Goal: Transaction & Acquisition: Purchase product/service

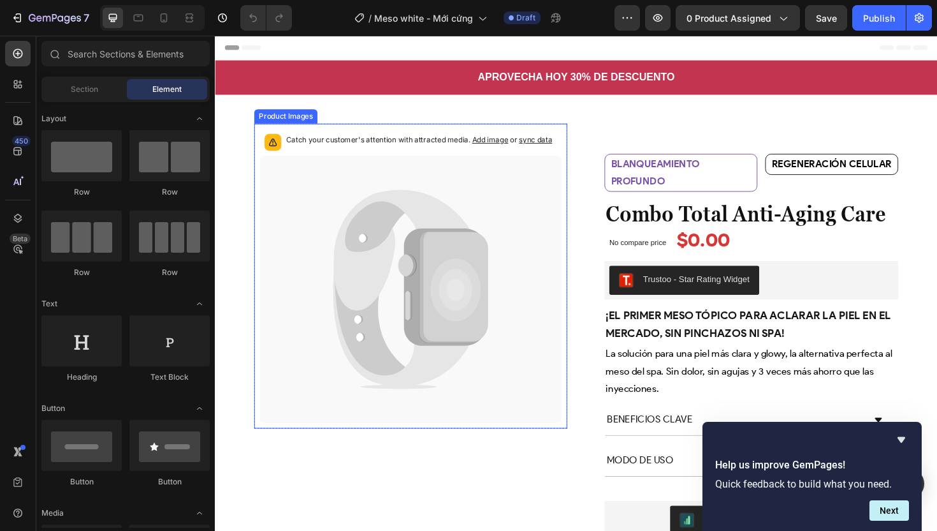
click at [526, 291] on icon at bounding box center [422, 304] width 320 height 283
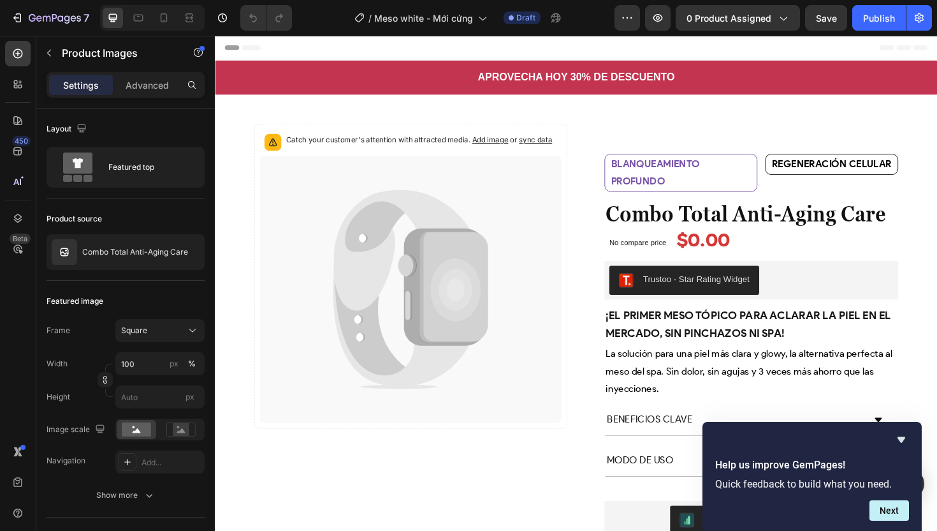
click at [496, 218] on icon at bounding box center [422, 304] width 320 height 283
click at [351, 233] on icon at bounding box center [413, 263] width 145 height 128
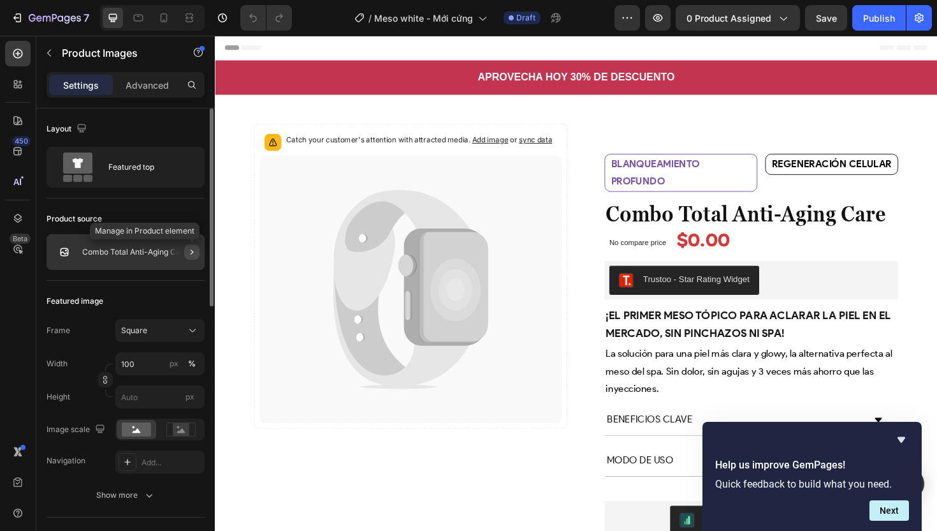
click at [191, 254] on icon "button" at bounding box center [192, 252] width 10 height 10
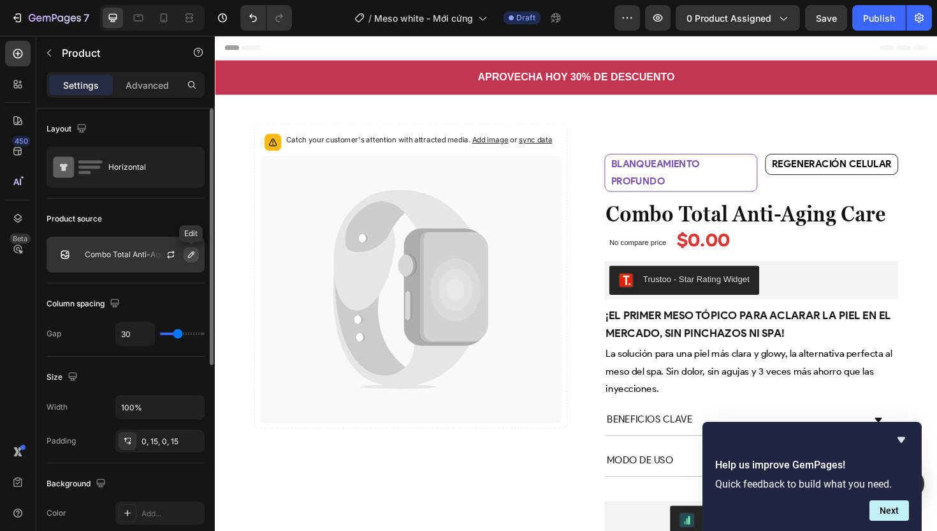
click at [189, 256] on icon "button" at bounding box center [191, 254] width 10 height 10
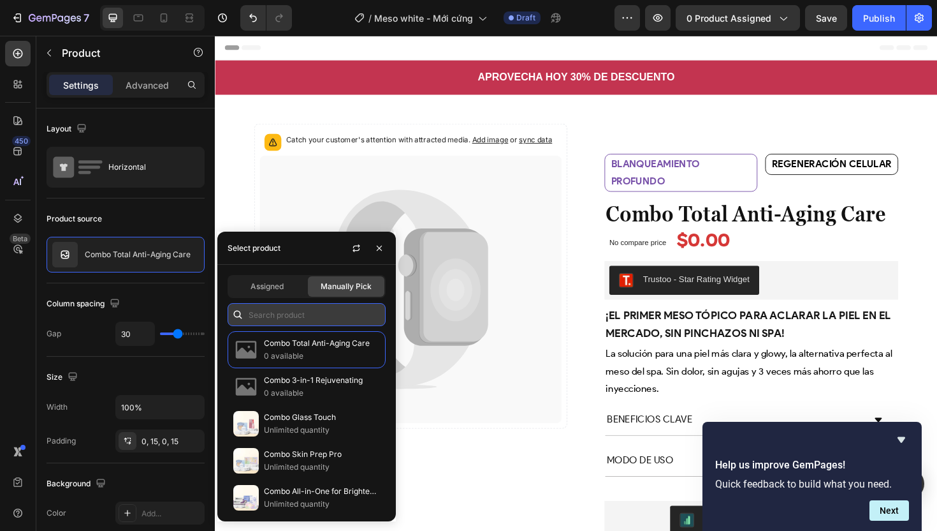
click at [281, 316] on input "text" at bounding box center [307, 314] width 158 height 23
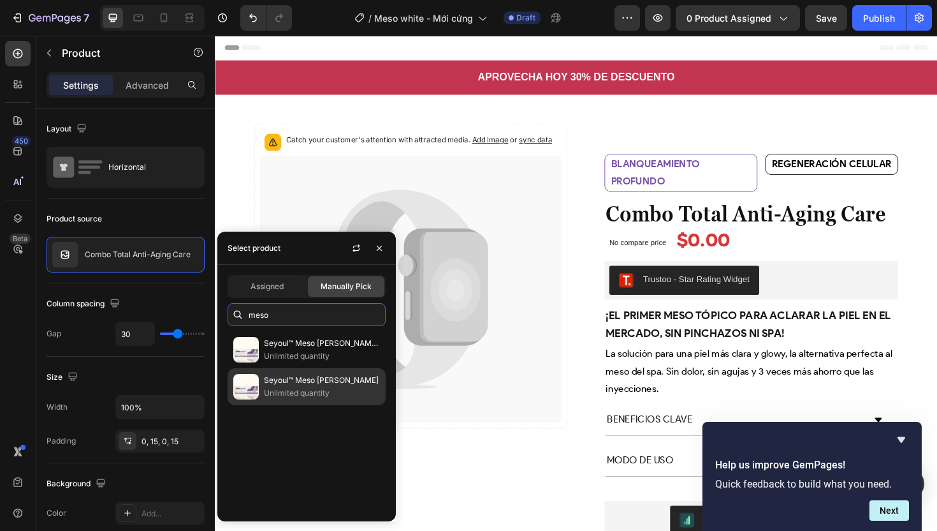
type input "meso"
click at [306, 393] on p "Unlimited quantity" at bounding box center [322, 392] width 116 height 13
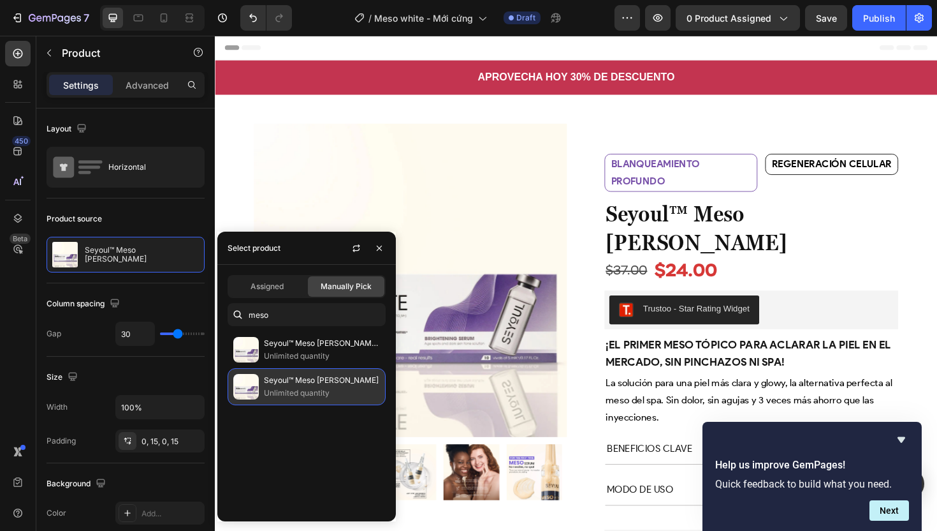
click at [315, 394] on p "Unlimited quantity" at bounding box center [322, 392] width 116 height 13
click at [902, 439] on icon "Hide survey" at bounding box center [902, 440] width 8 height 6
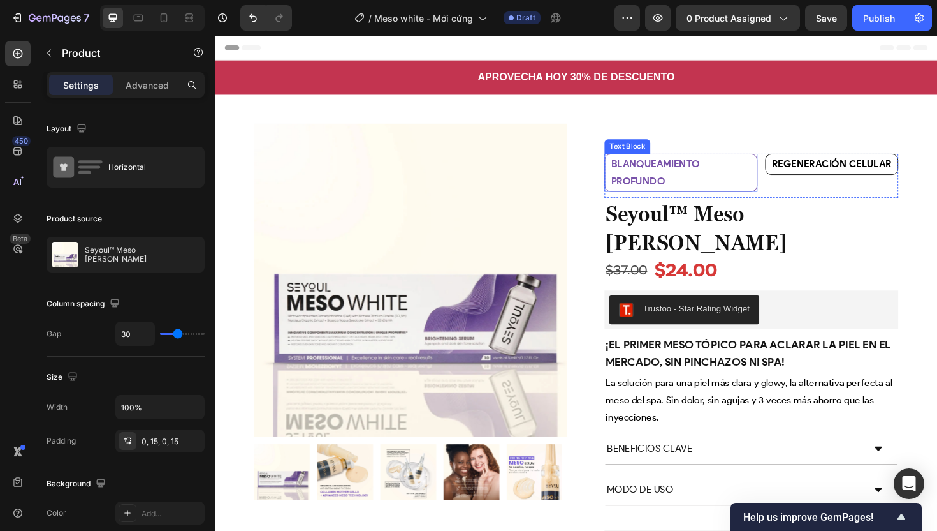
click at [721, 187] on p "Blanqueamiento profundo" at bounding box center [708, 181] width 148 height 37
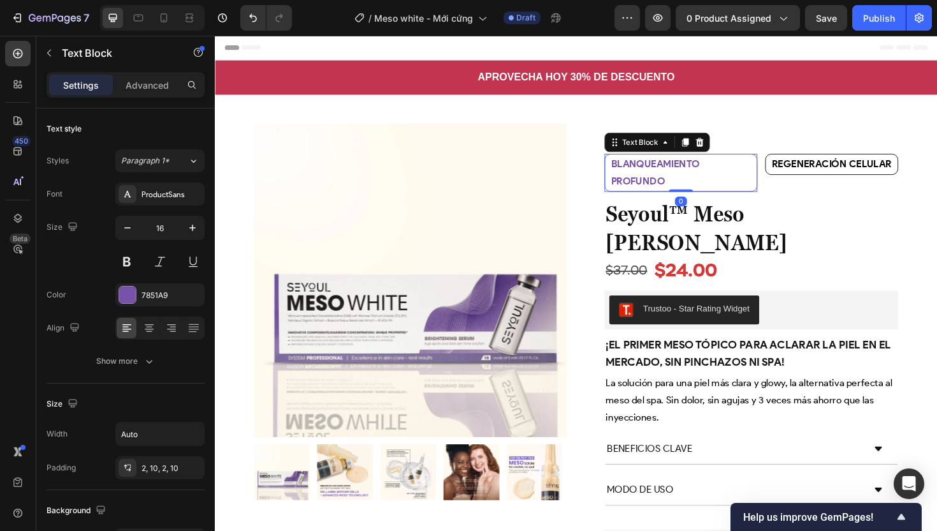
click at [721, 187] on p "Blanqueamiento profundo" at bounding box center [708, 181] width 148 height 37
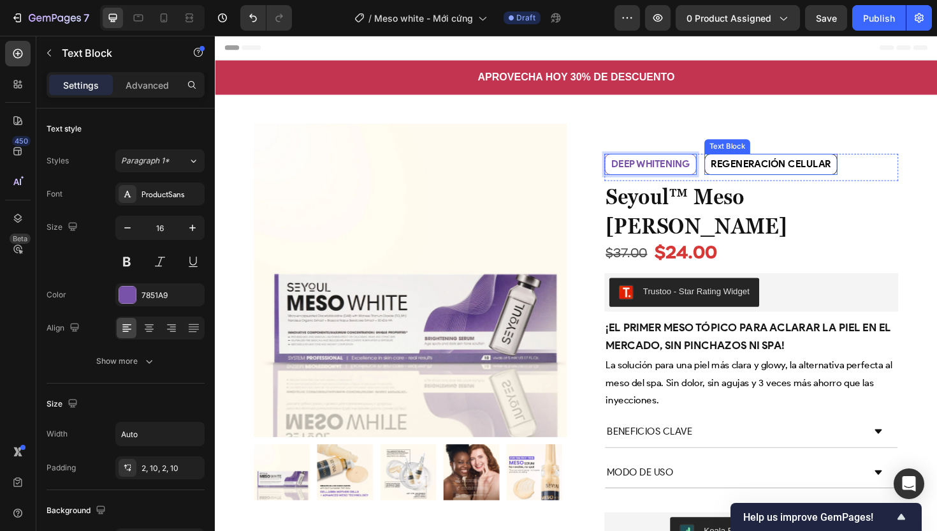
click at [795, 172] on strong "Regeneración celular" at bounding box center [803, 171] width 127 height 12
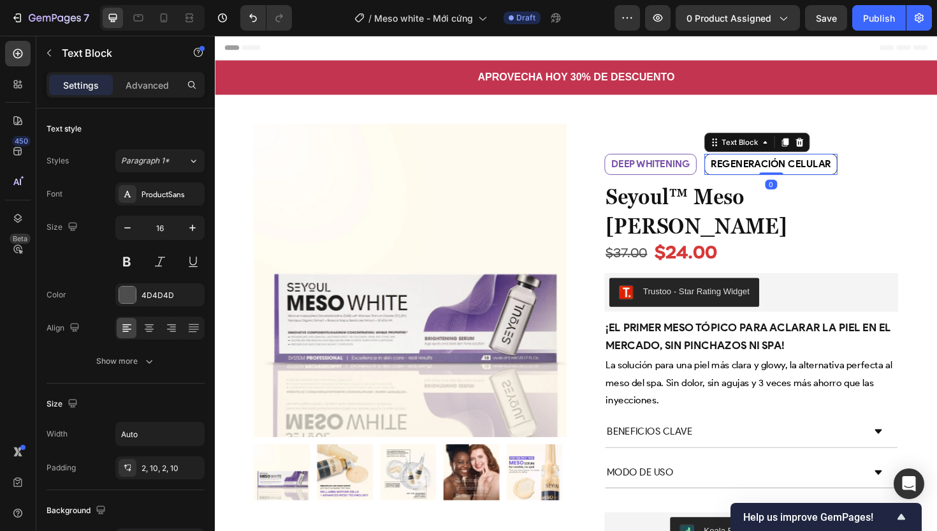
click at [795, 172] on strong "Regeneración celular" at bounding box center [803, 171] width 127 height 12
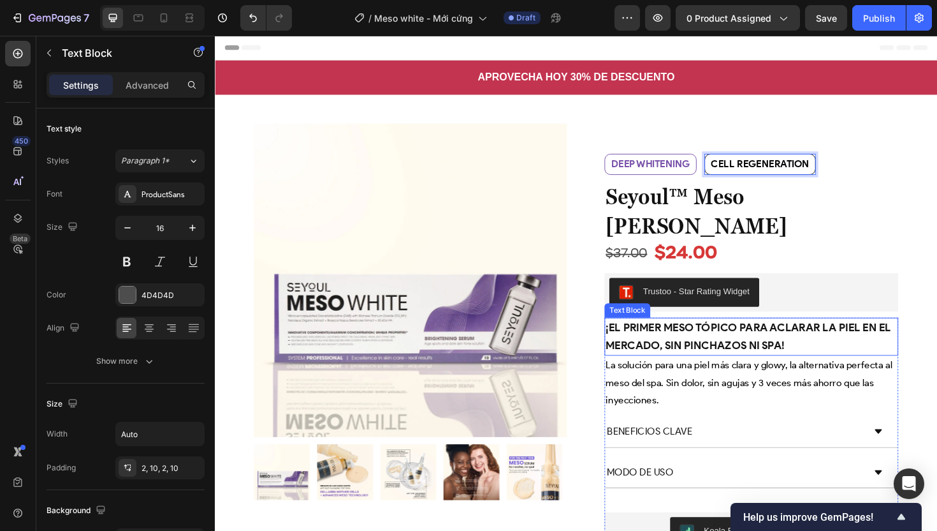
click at [740, 337] on strong "¡El primer meso tópico para aclarar la piel en el mercado, sin pinchazos ni spa!" at bounding box center [780, 353] width 302 height 33
click at [722, 335] on p "¡El primer meso tópico para aclarar la piel en el mercado, sin pinchazos ni spa!" at bounding box center [783, 354] width 309 height 38
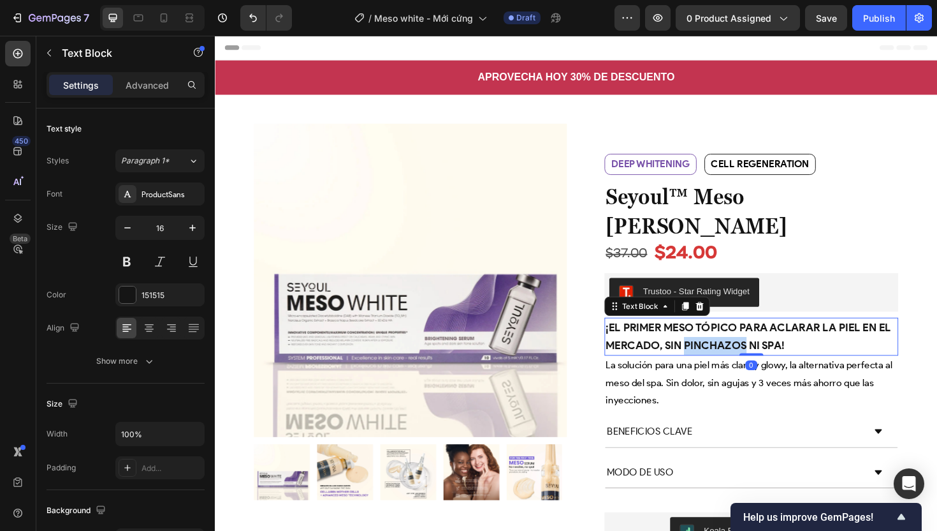
click at [722, 335] on p "¡El primer meso tópico para aclarar la piel en el mercado, sin pinchazos ni spa!" at bounding box center [783, 354] width 309 height 38
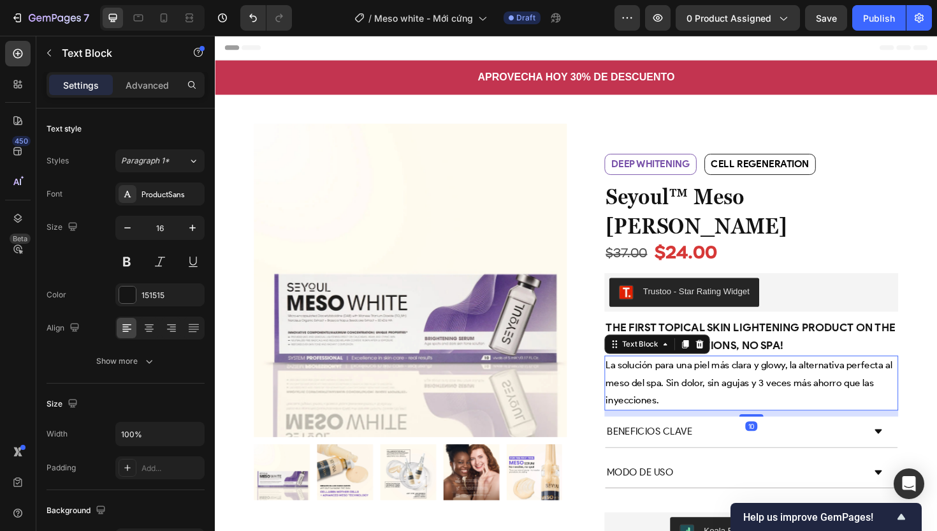
click at [735, 376] on p "La solución para una piel más clara y glowy, la alternativa perfecta al meso de…" at bounding box center [783, 403] width 309 height 55
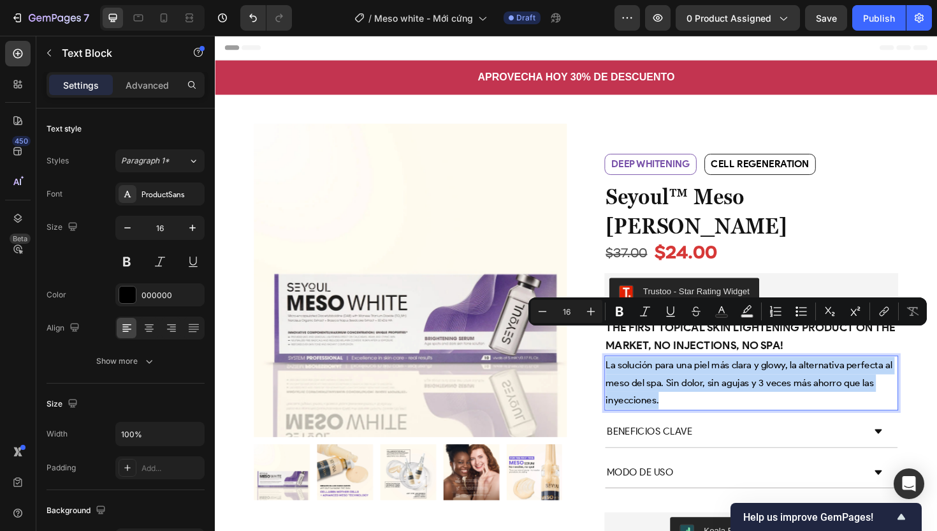
copy p "La solución para una piel más clara y glowy, la alternativa perfecta al meso de…"
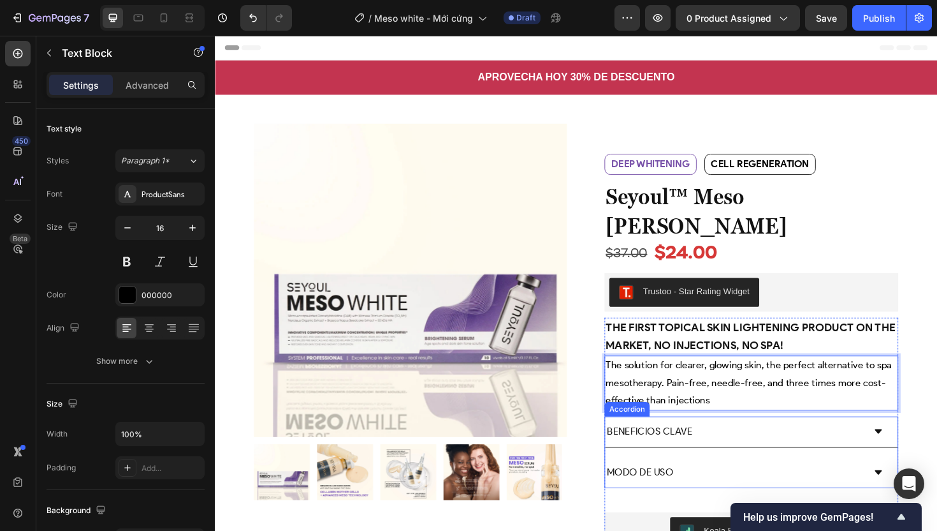
click at [695, 448] on span "BENEFICIOS CLAVE" at bounding box center [675, 454] width 91 height 12
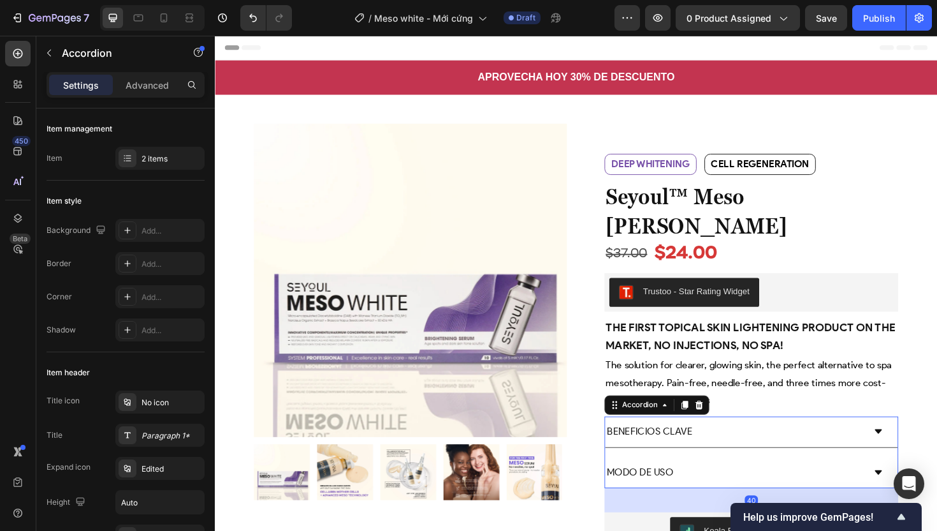
click at [685, 448] on span "BENEFICIOS CLAVE" at bounding box center [675, 454] width 91 height 12
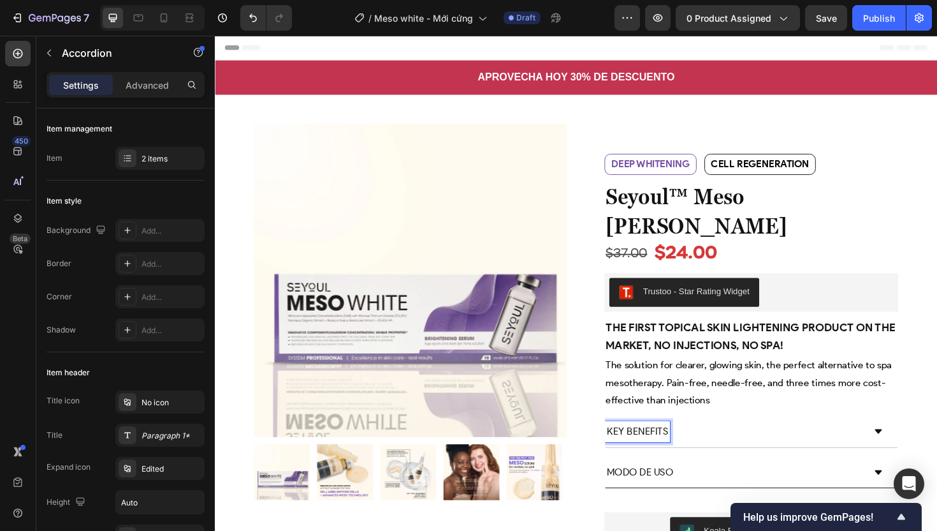
click at [674, 489] on p "Modo de uso" at bounding box center [665, 498] width 70 height 18
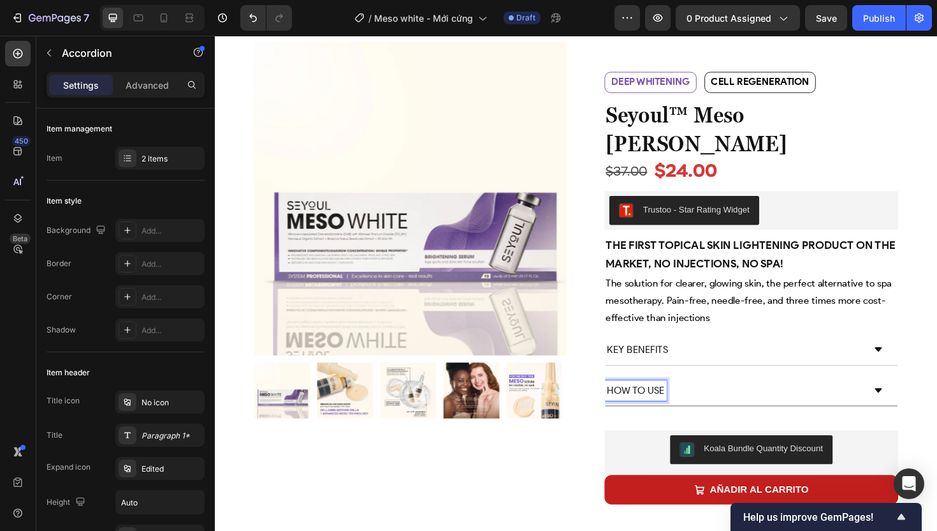
scroll to position [90, 0]
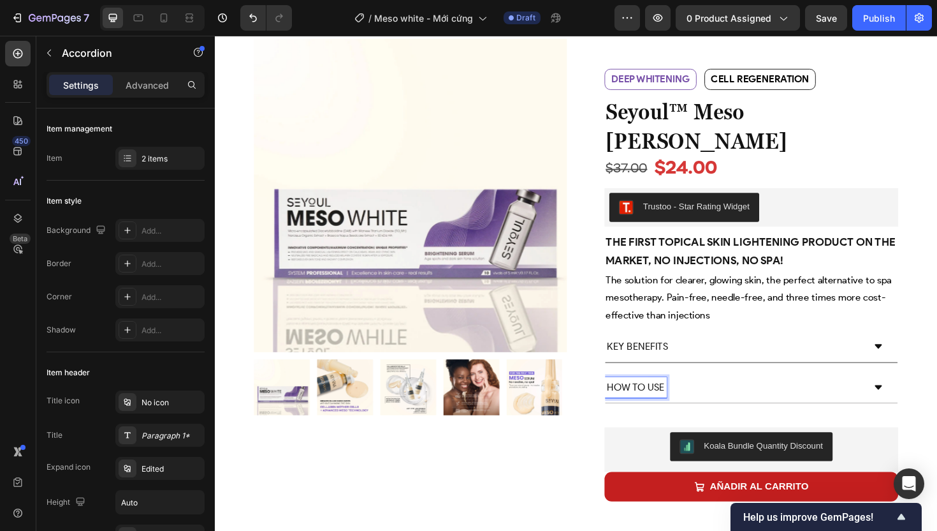
click at [914, 362] on icon at bounding box center [918, 364] width 8 height 4
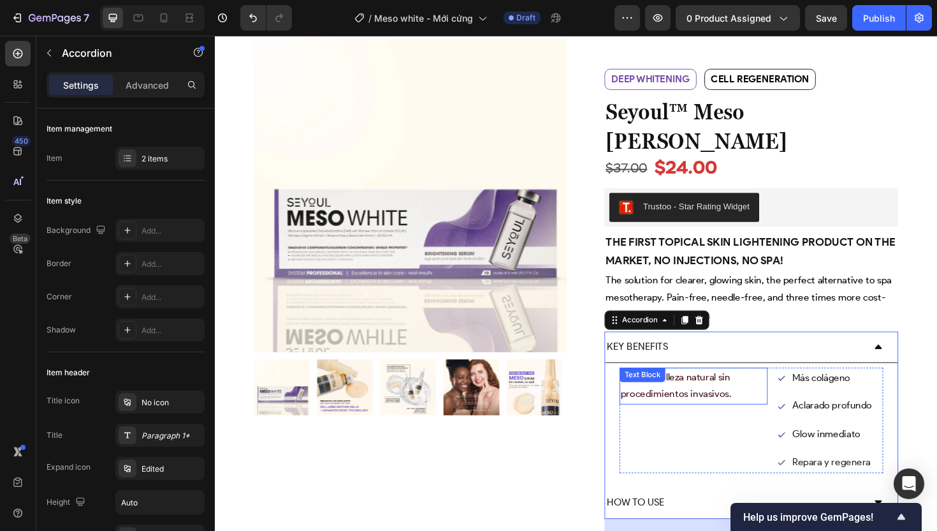
click at [702, 391] on span "Luce tu belleza natural sin procedimientos invasivos." at bounding box center [703, 406] width 117 height 31
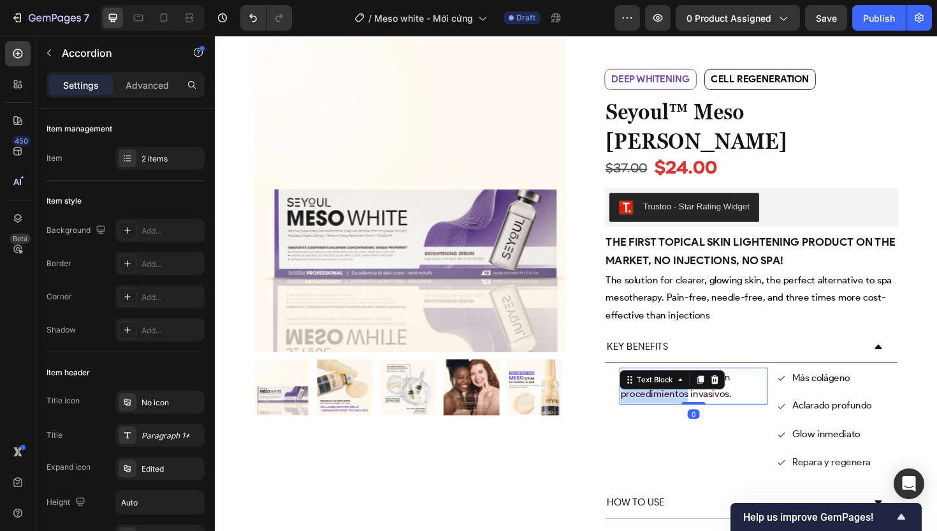
click at [702, 391] on span "Luce tu belleza natural sin procedimientos invasivos." at bounding box center [703, 406] width 117 height 31
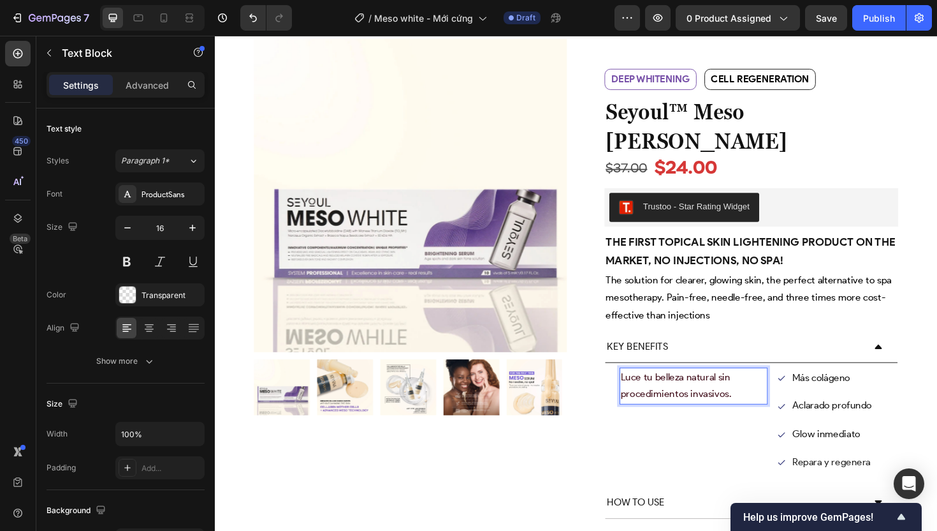
click at [765, 388] on p "Luce tu belleza natural sin procedimientos invasivos." at bounding box center [722, 406] width 154 height 37
click at [883, 389] on p "Más colágeno" at bounding box center [868, 398] width 84 height 18
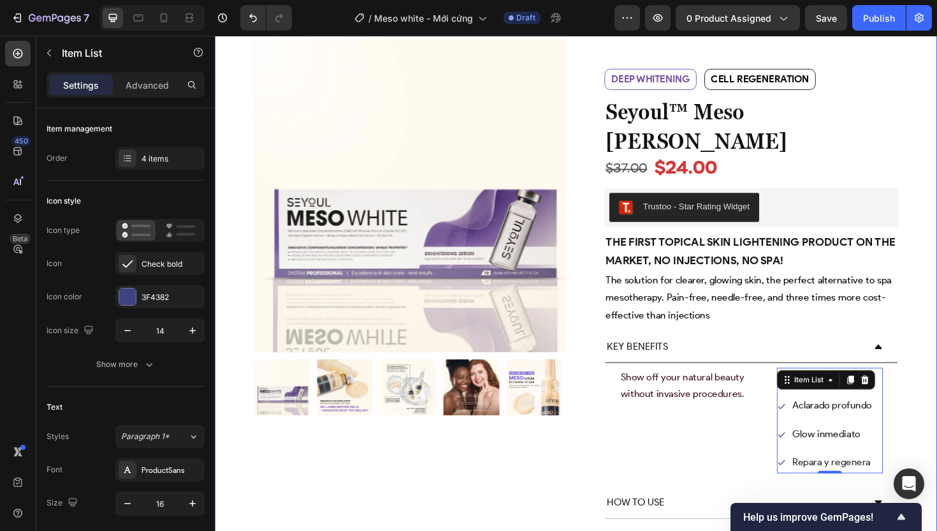
click at [937, 388] on div "Product Images Row Deep whitening Text Block Cell regeneration Text Block Row b…" at bounding box center [597, 342] width 765 height 668
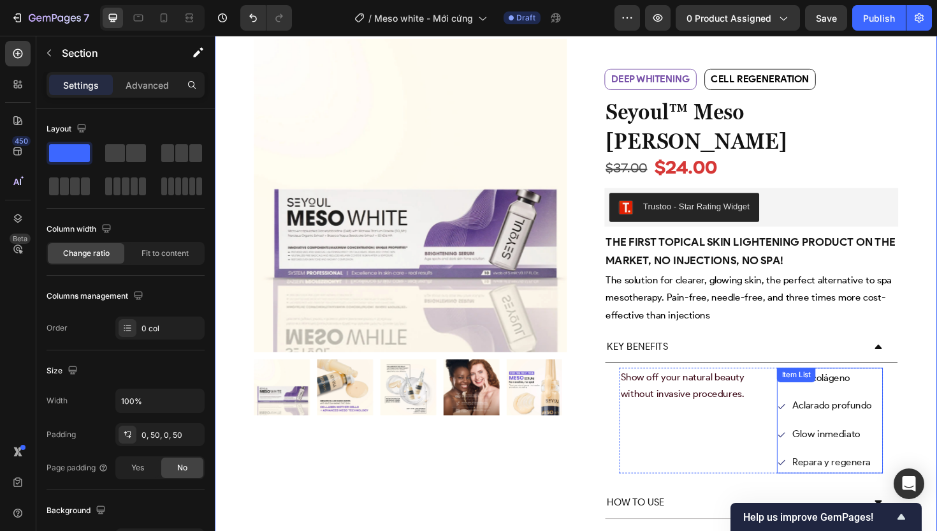
click at [860, 387] on div "Más colágeno Aclarado profundo Glow inmediato Repara y regenera Item List" at bounding box center [866, 443] width 112 height 112
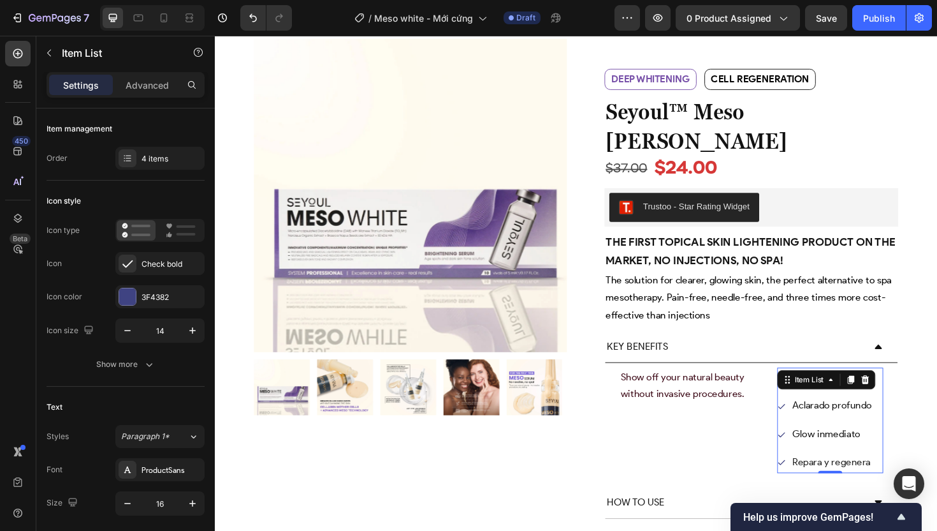
click at [862, 395] on icon at bounding box center [867, 400] width 10 height 10
click at [934, 387] on div "Product Images Row Deep whitening Text Block Cell regeneration Text Block Row b…" at bounding box center [597, 345] width 701 height 612
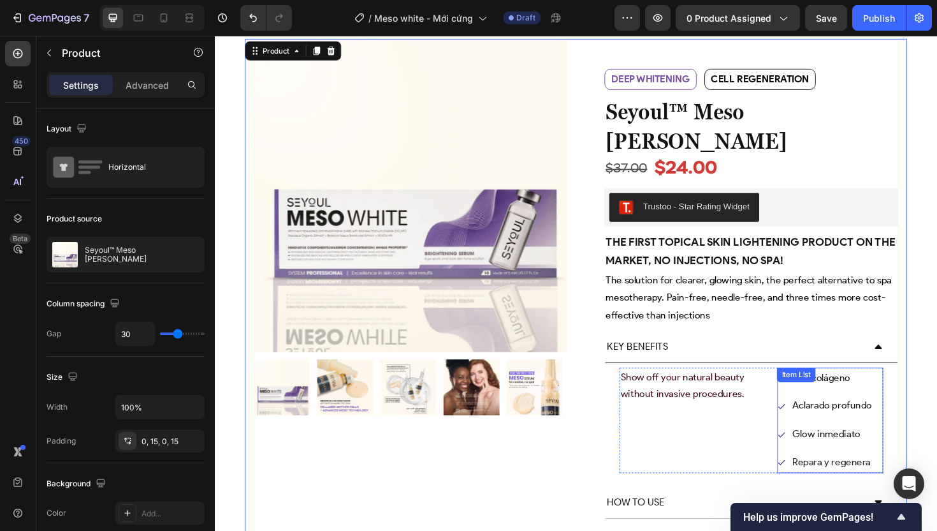
click at [871, 387] on div "Más colágeno Aclarado profundo Glow inmediato Repara y regenera Item List" at bounding box center [866, 443] width 112 height 112
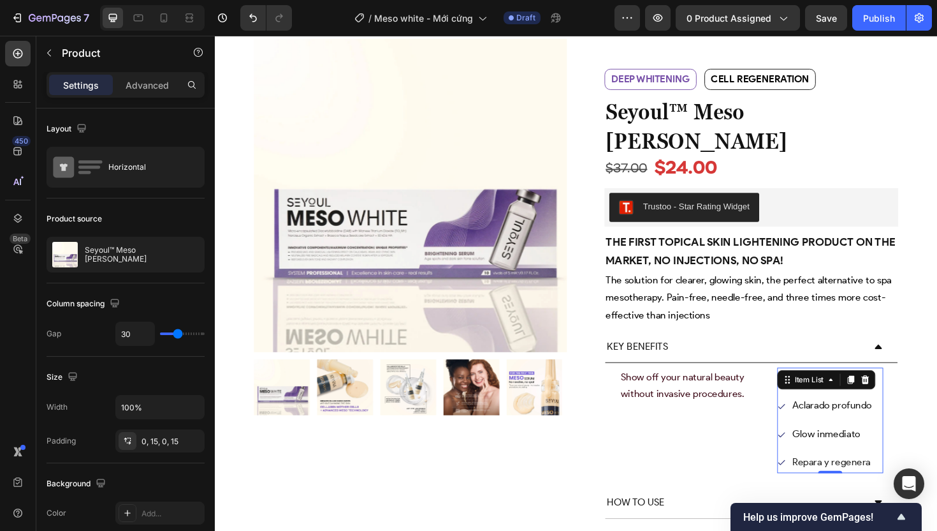
click at [871, 390] on div "Item List" at bounding box center [862, 400] width 104 height 20
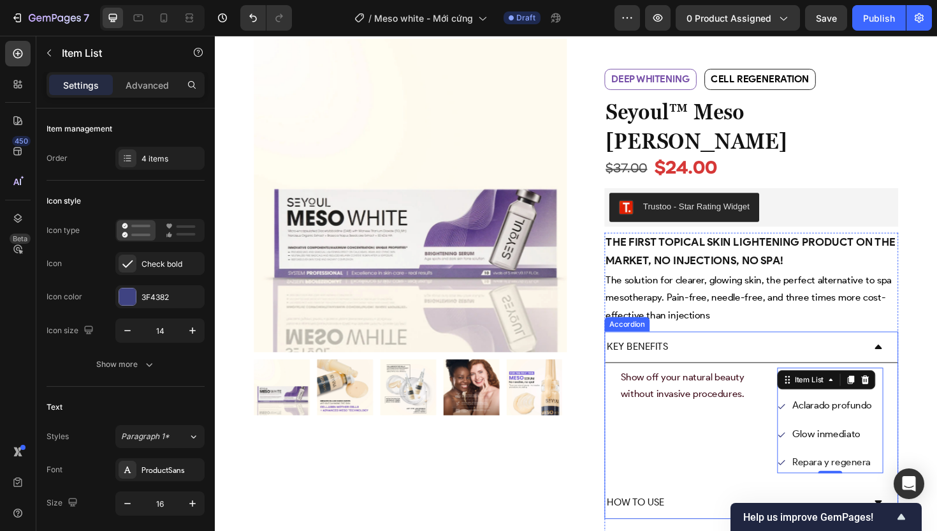
click at [926, 382] on div "Show off your natural beauty without invasive procedures. Text Block Más coláge…" at bounding box center [783, 443] width 310 height 122
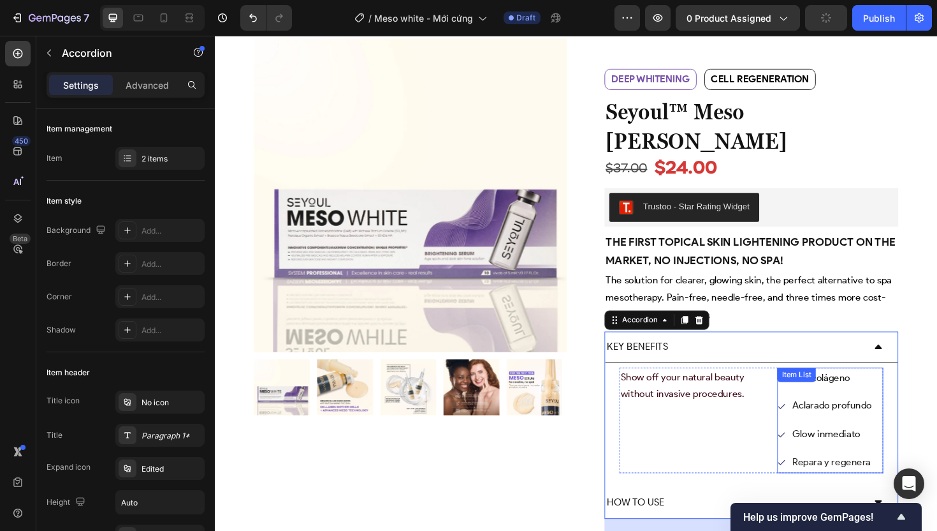
click at [904, 387] on div "Más colágeno Aclarado profundo Glow inmediato Repara y regenera" at bounding box center [866, 443] width 112 height 112
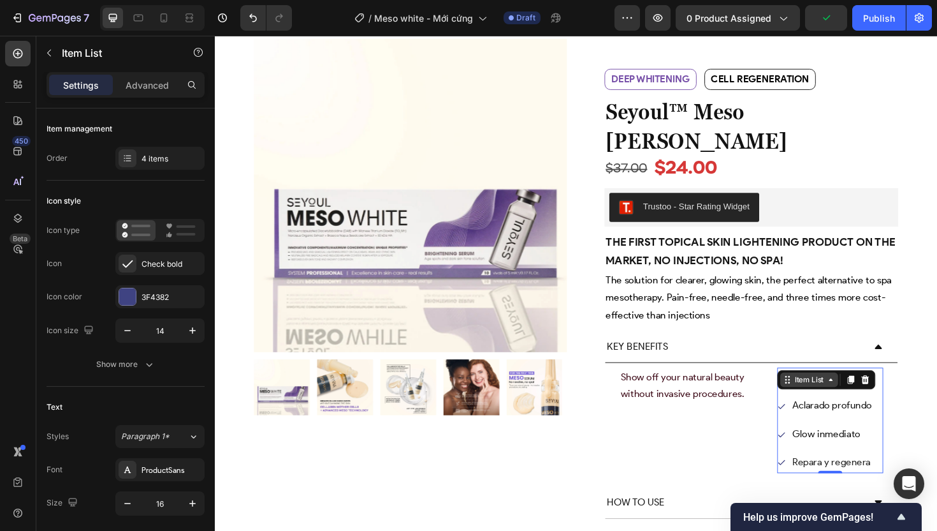
click at [846, 394] on div "Item List" at bounding box center [844, 399] width 36 height 11
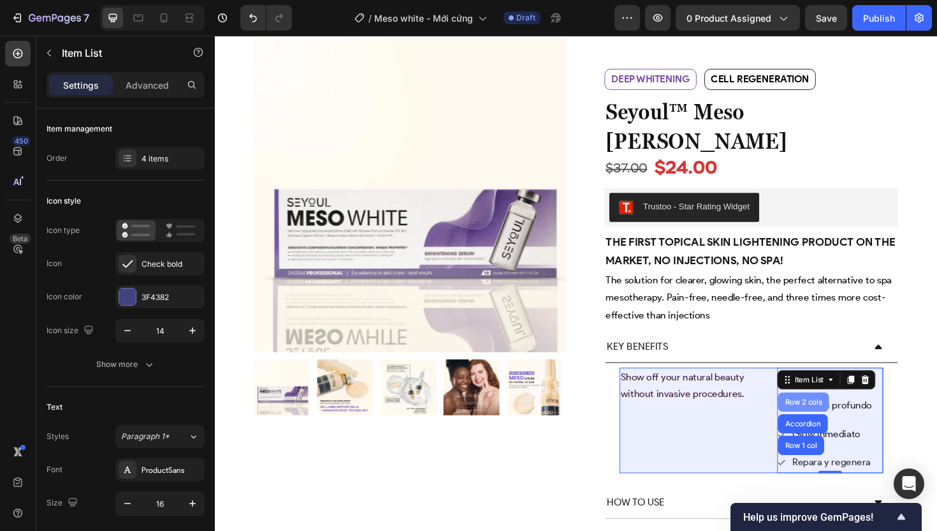
click at [830, 420] on div "Row 2 cols" at bounding box center [838, 424] width 44 height 8
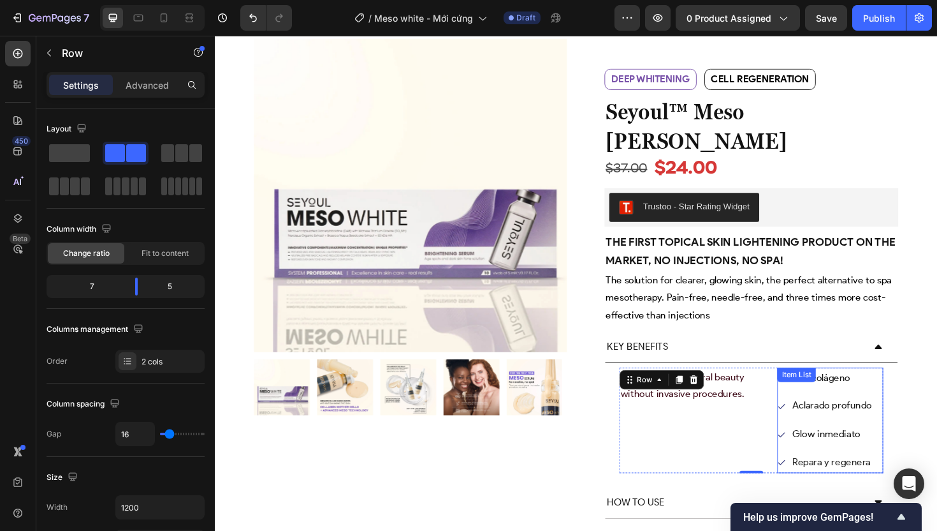
click at [876, 387] on div "Más colágeno Aclarado profundo Glow inmediato Repara y regenera Item List" at bounding box center [866, 443] width 112 height 112
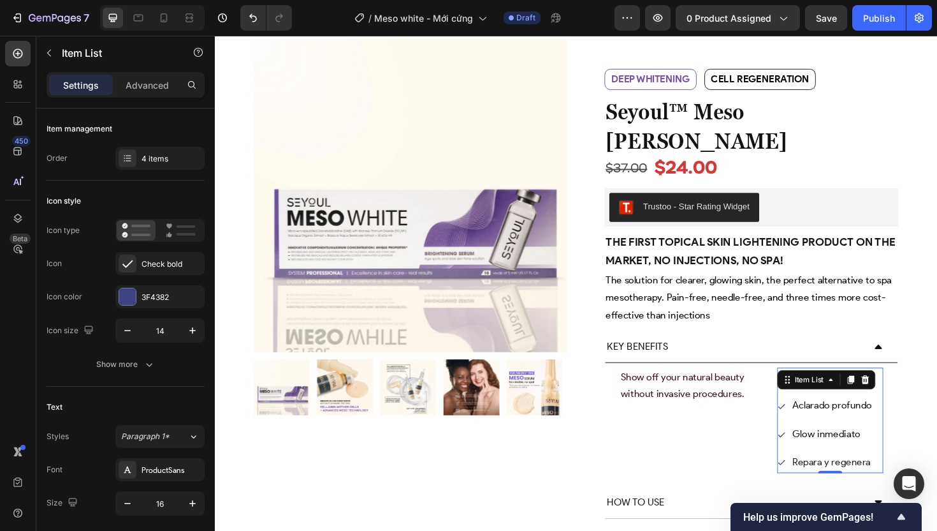
click at [883, 395] on icon at bounding box center [888, 400] width 10 height 10
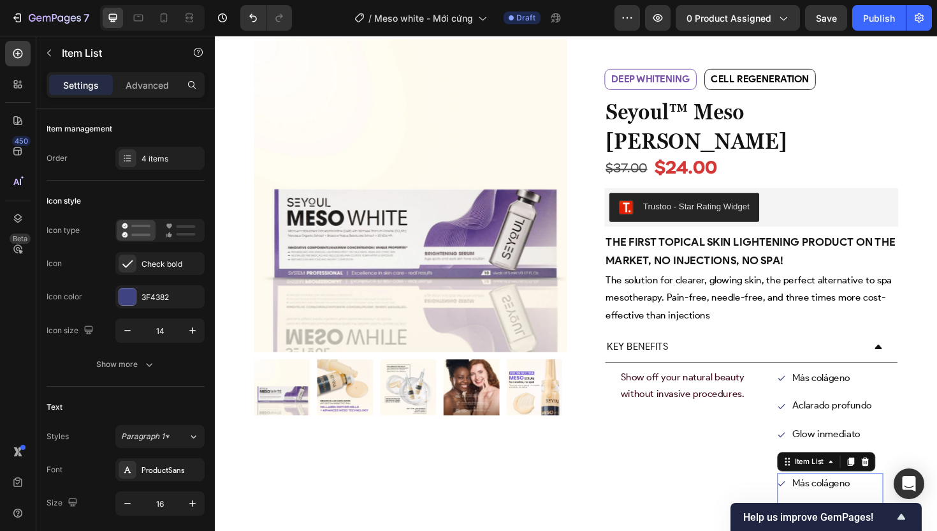
click at [876, 392] on span "Más colágeno" at bounding box center [856, 398] width 61 height 12
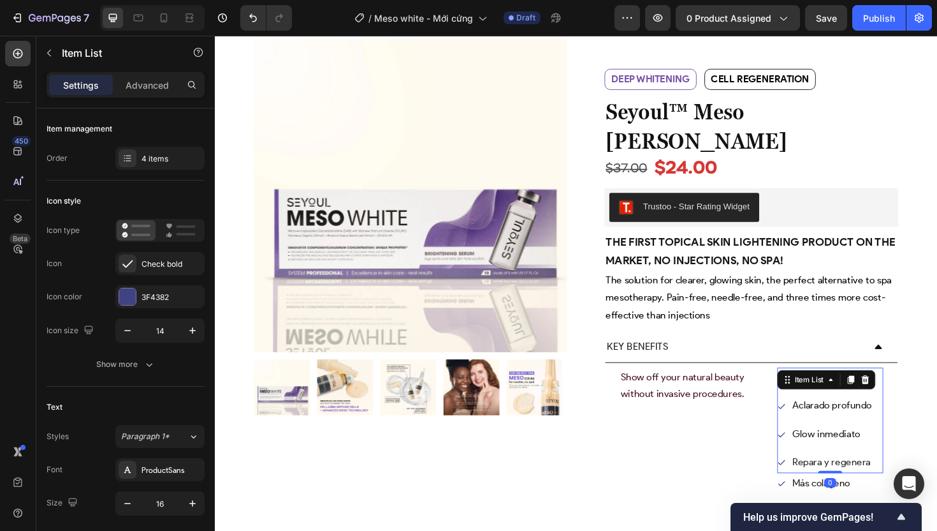
click at [883, 395] on icon at bounding box center [888, 400] width 10 height 10
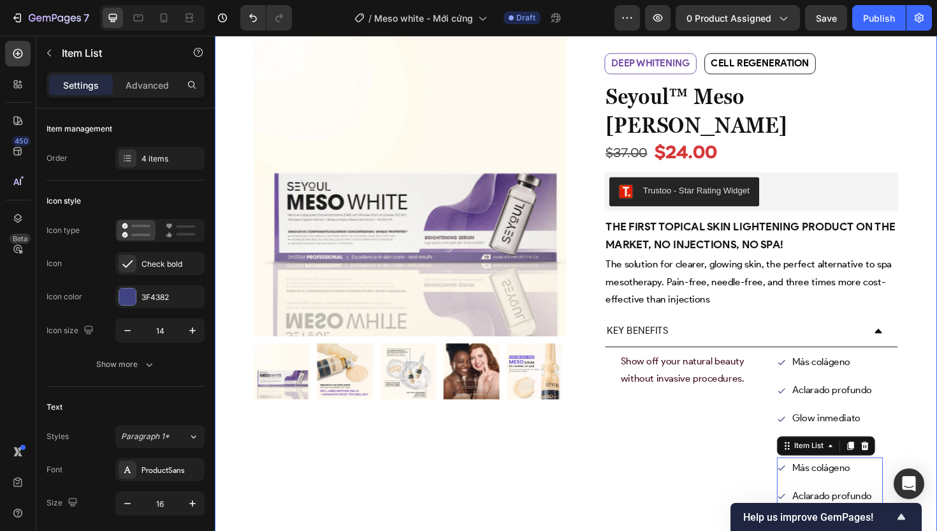
scroll to position [120, 0]
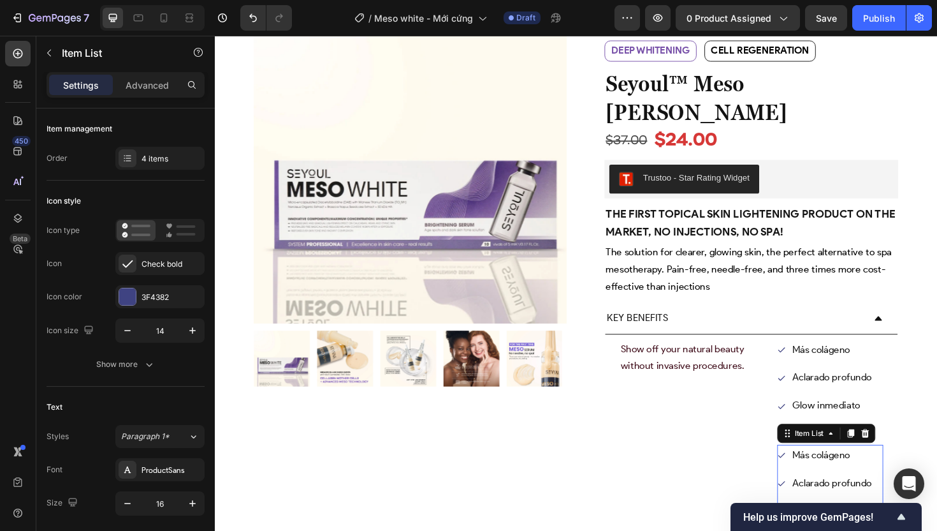
click at [905, 469] on div "Más colágeno Aclarado profundo Glow inmediato Repara y regenera" at bounding box center [866, 525] width 112 height 112
click at [900, 452] on icon at bounding box center [904, 456] width 8 height 9
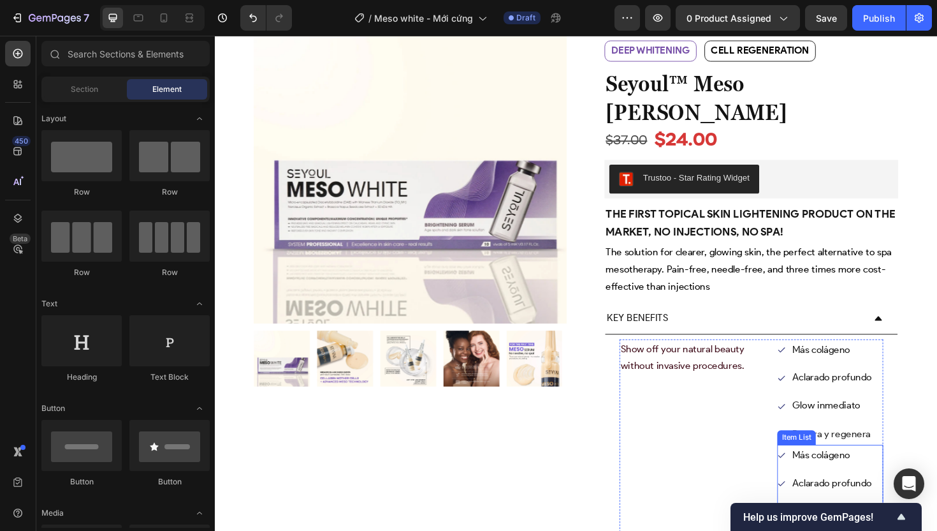
click at [907, 469] on div "Más colágeno Aclarado profundo Glow inmediato Repara y regenera" at bounding box center [866, 525] width 112 height 112
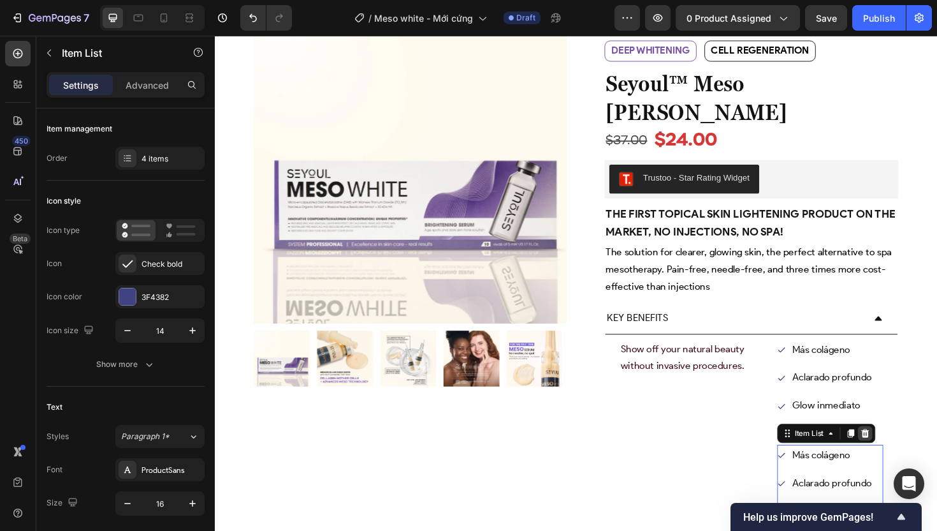
click at [900, 451] on icon at bounding box center [903, 456] width 10 height 10
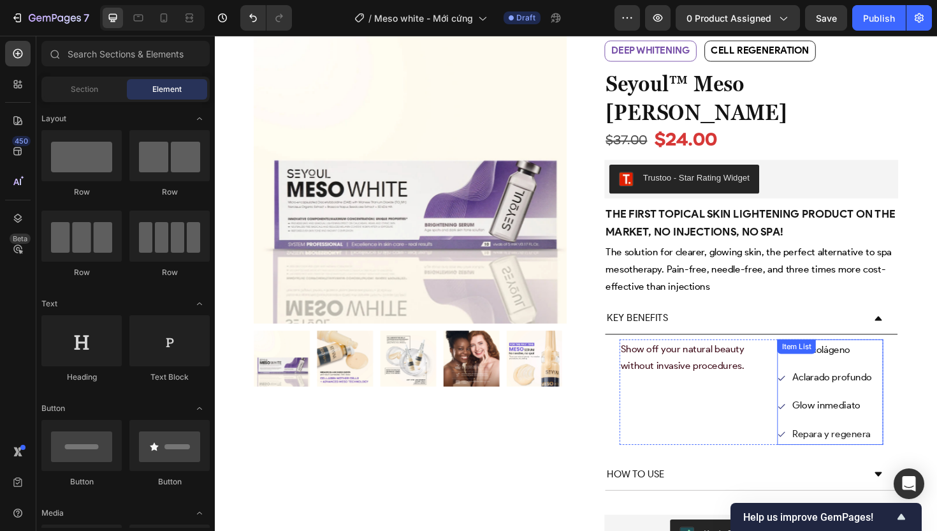
click at [872, 357] on div "Más colágeno Aclarado profundo Glow inmediato Repara y regenera Item List" at bounding box center [866, 413] width 112 height 112
click at [872, 360] on div "Item List" at bounding box center [862, 370] width 104 height 20
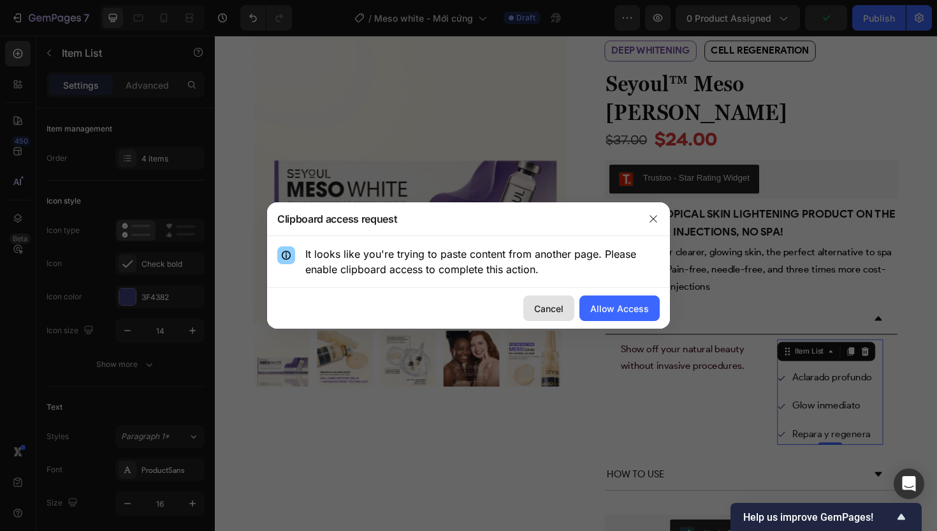
click at [559, 311] on div "Cancel" at bounding box center [548, 308] width 29 height 13
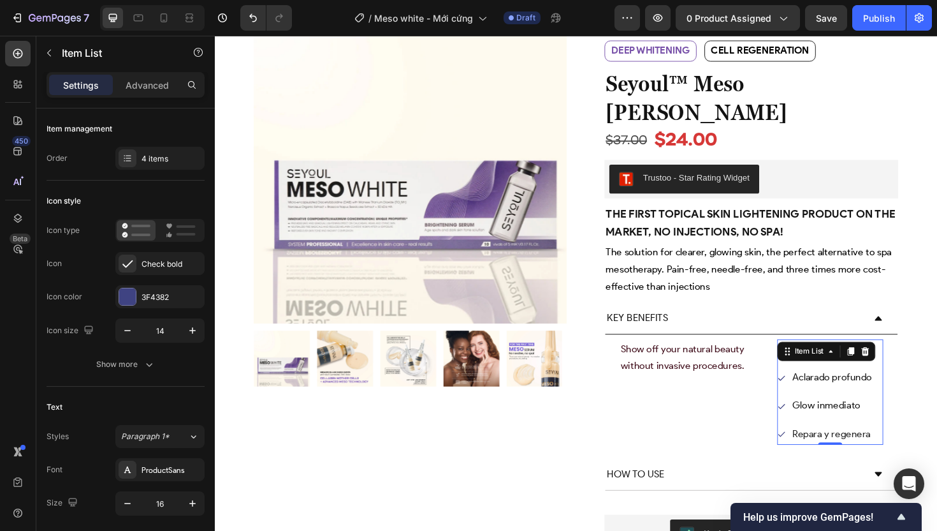
click at [854, 391] on span "Aclarado profundo" at bounding box center [868, 397] width 84 height 12
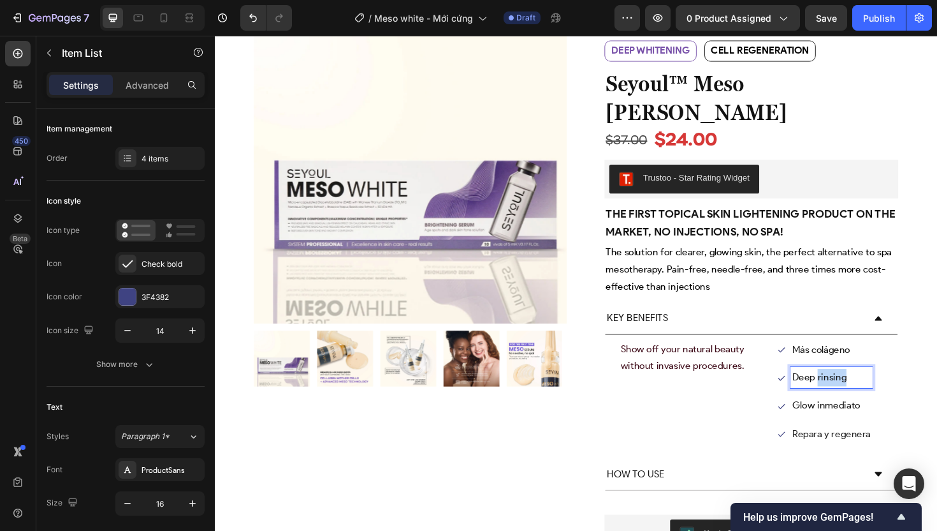
drag, startPoint x: 879, startPoint y: 369, endPoint x: 891, endPoint y: 370, distance: 11.6
click at [891, 388] on p "Deep rinsing" at bounding box center [867, 397] width 83 height 18
click at [863, 421] on span "Glow inmediato" at bounding box center [862, 427] width 72 height 12
click at [865, 448] on p "Repara y regenera" at bounding box center [867, 457] width 83 height 18
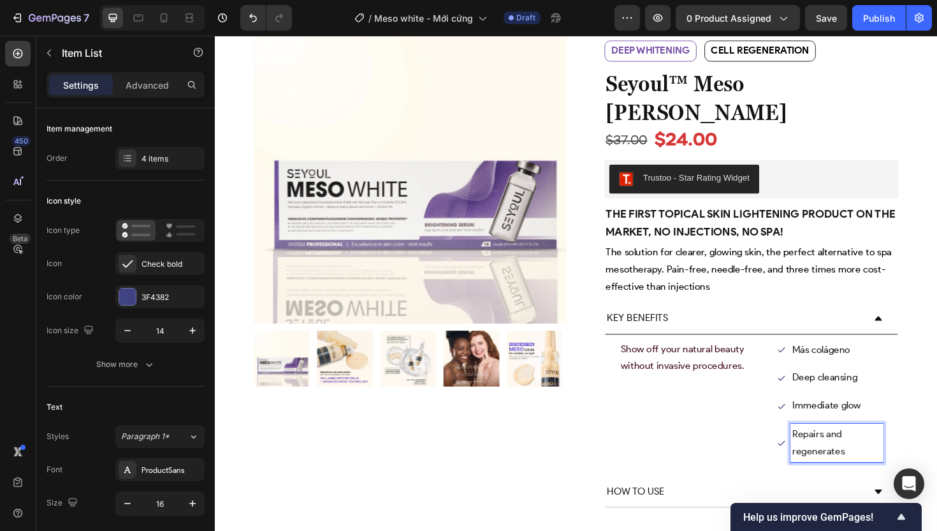
click at [910, 448] on p "Repairs and regenerates" at bounding box center [873, 466] width 94 height 37
click at [934, 436] on div "Product Images Row Deep whitening Text Block Cell regeneration Text Block Row b…" at bounding box center [597, 324] width 701 height 630
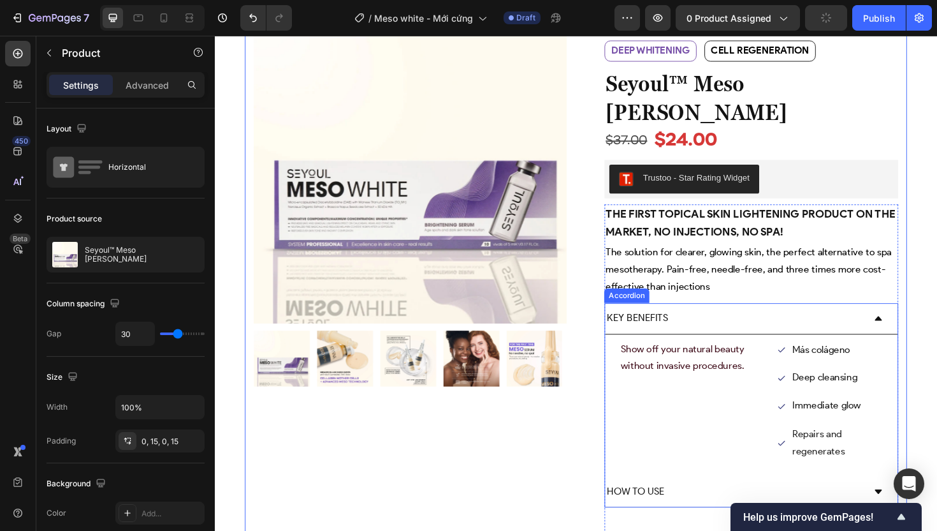
click at [847, 451] on span "Repairs and regenerates" at bounding box center [853, 466] width 55 height 31
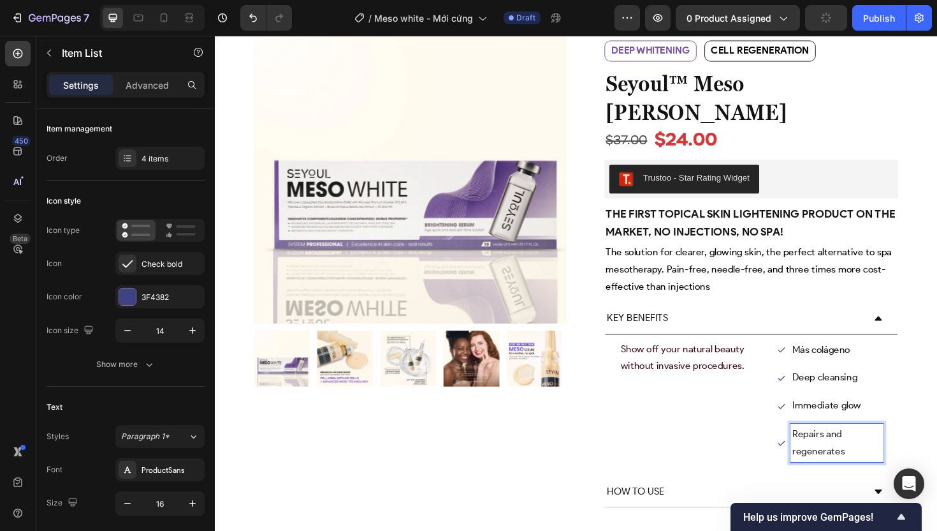
click at [912, 379] on div "Más colágeno Deep cleansing Immediate glow Repairs and regenerates" at bounding box center [866, 422] width 112 height 130
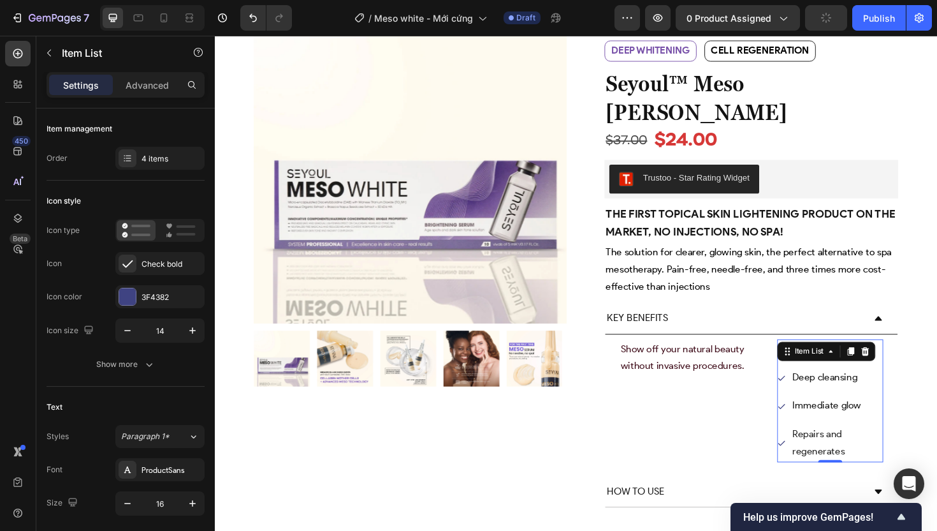
click at [907, 448] on p "Repairs and regenerates" at bounding box center [873, 466] width 94 height 37
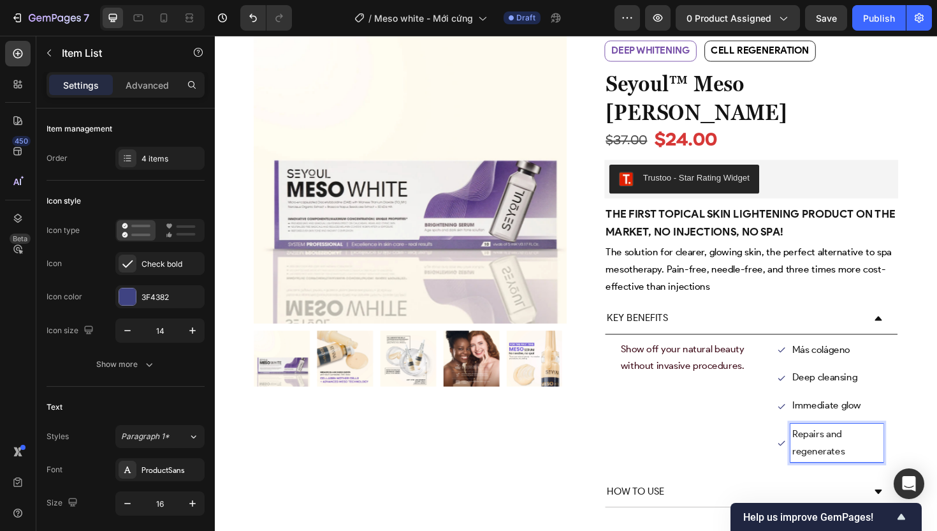
click at [856, 362] on span "Más colágeno" at bounding box center [856, 368] width 61 height 12
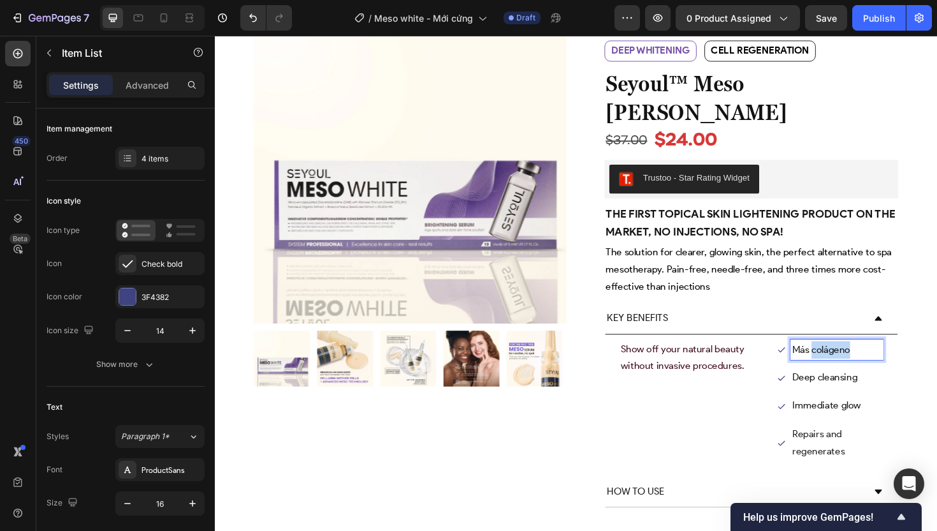
click at [856, 362] on span "Más colágeno" at bounding box center [856, 368] width 61 height 12
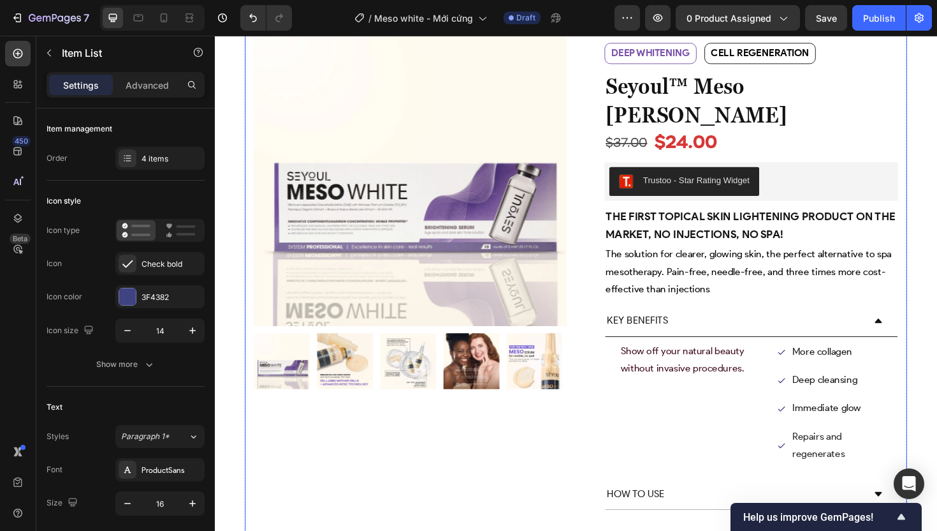
click at [519, 457] on div "Product Images Row" at bounding box center [422, 326] width 332 height 630
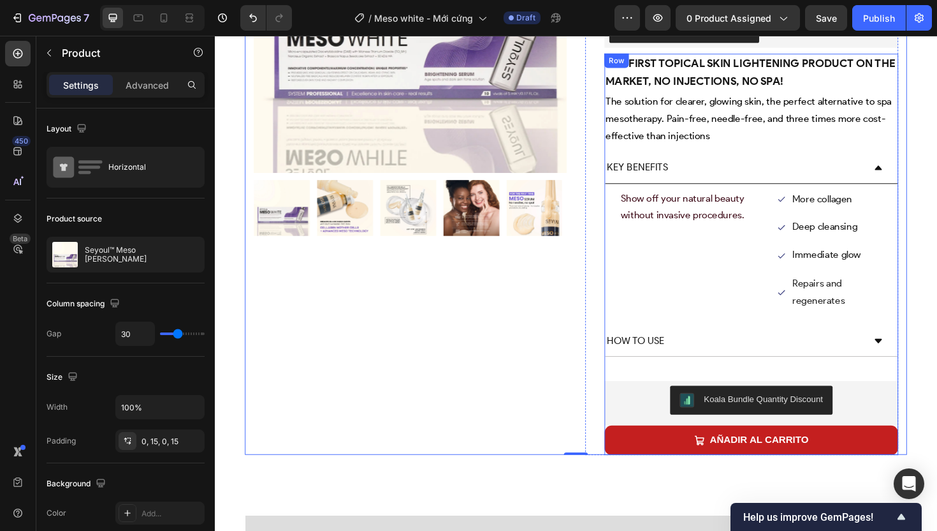
scroll to position [281, 0]
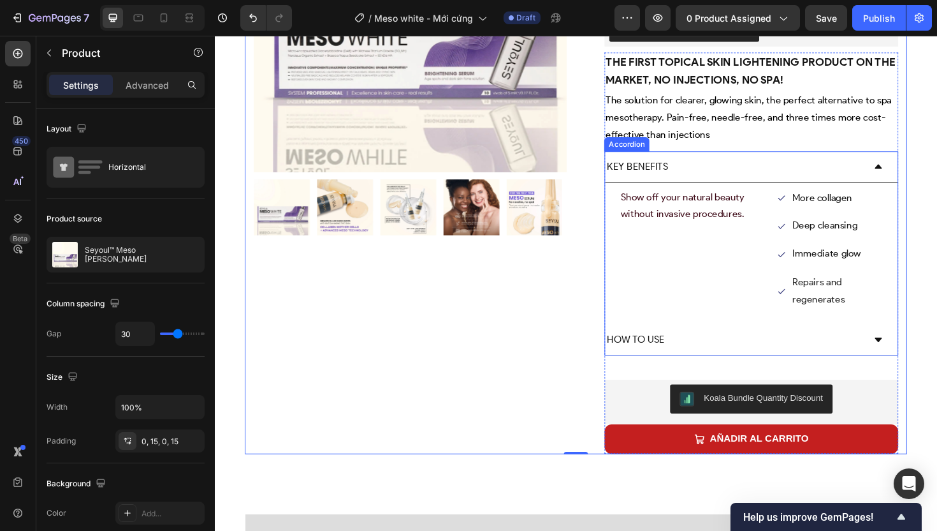
click at [912, 169] on icon at bounding box center [917, 174] width 10 height 10
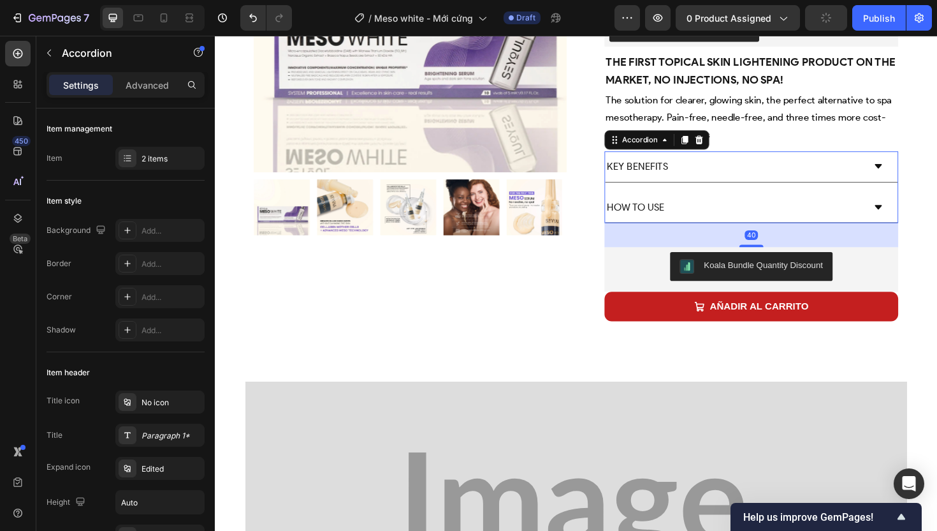
click at [912, 212] on icon at bounding box center [917, 217] width 10 height 10
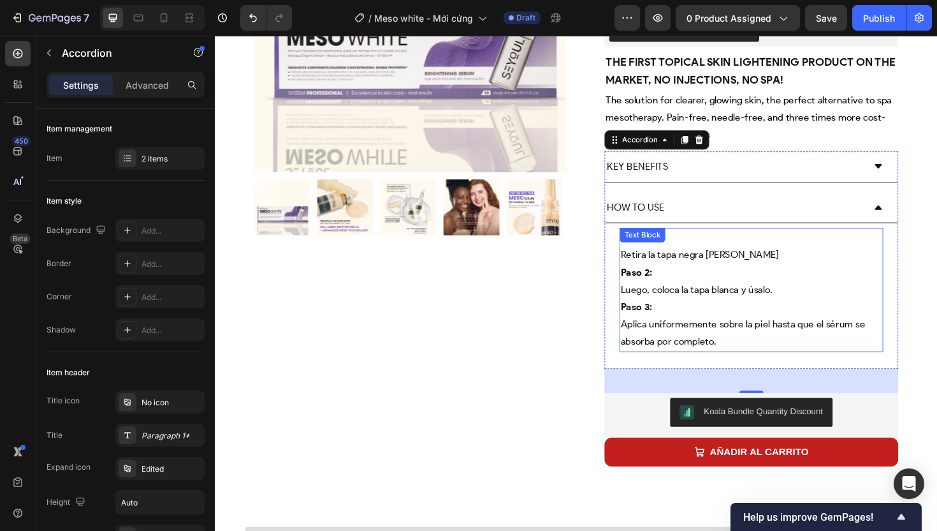
click at [706, 314] on p "Paso 3: Aplica uniformemente sobre la piel hasta que el sérum se absorba por co…" at bounding box center [783, 341] width 277 height 55
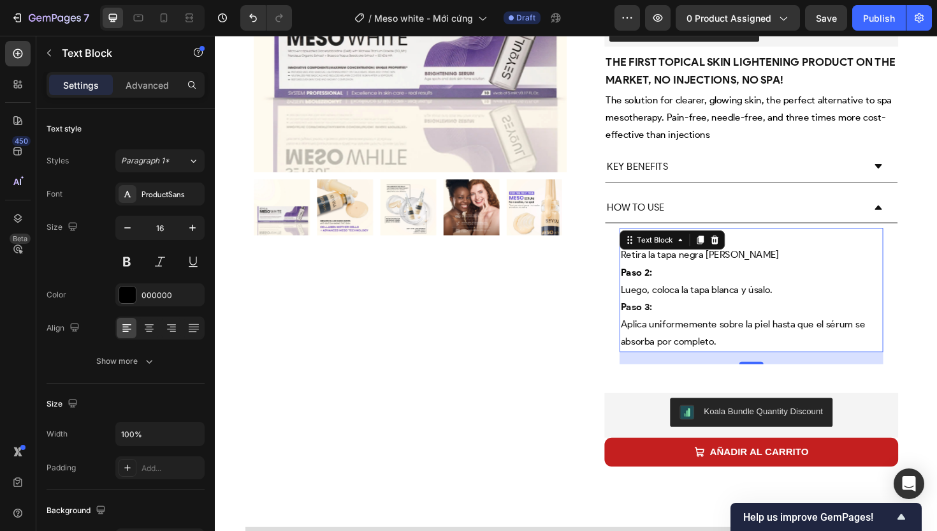
click at [706, 314] on p "Paso 3: Aplica uniformemente sobre la piel hasta que el sérum se absorba por co…" at bounding box center [783, 341] width 277 height 55
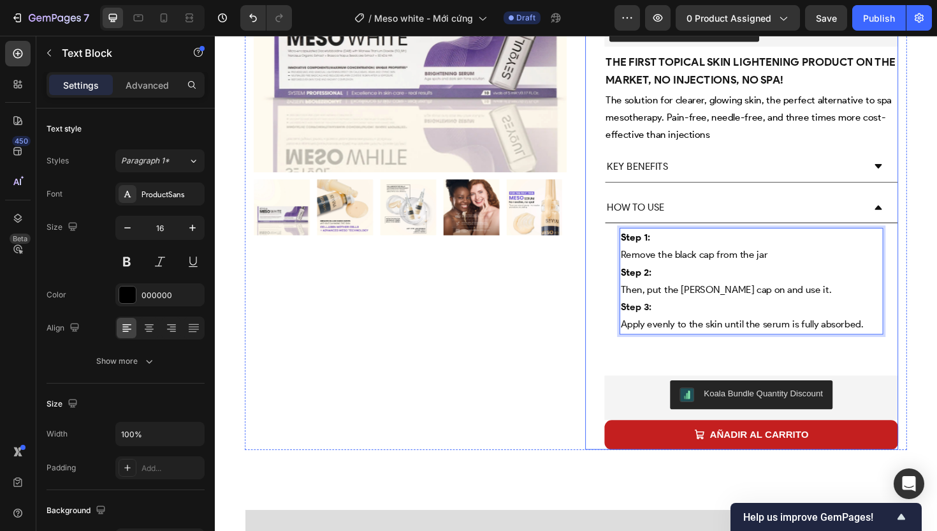
click at [545, 366] on div "Product Images Row" at bounding box center [422, 161] width 332 height 626
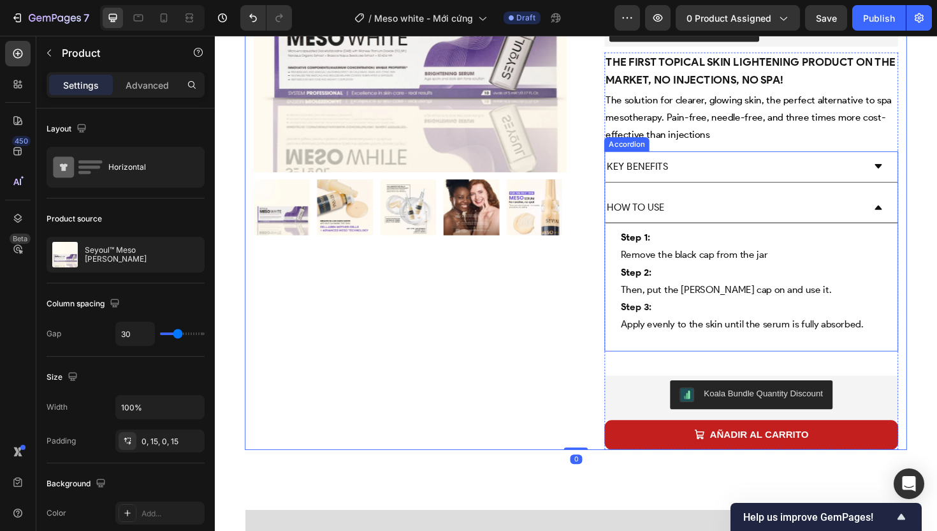
click at [914, 215] on icon at bounding box center [918, 217] width 8 height 4
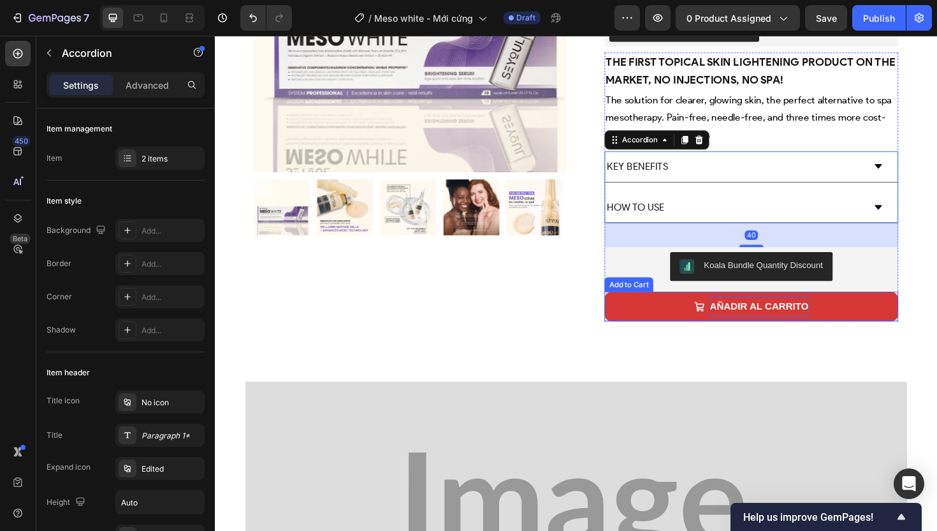
click at [784, 316] on strong "AÑADIR AL CARRITO" at bounding box center [791, 321] width 105 height 11
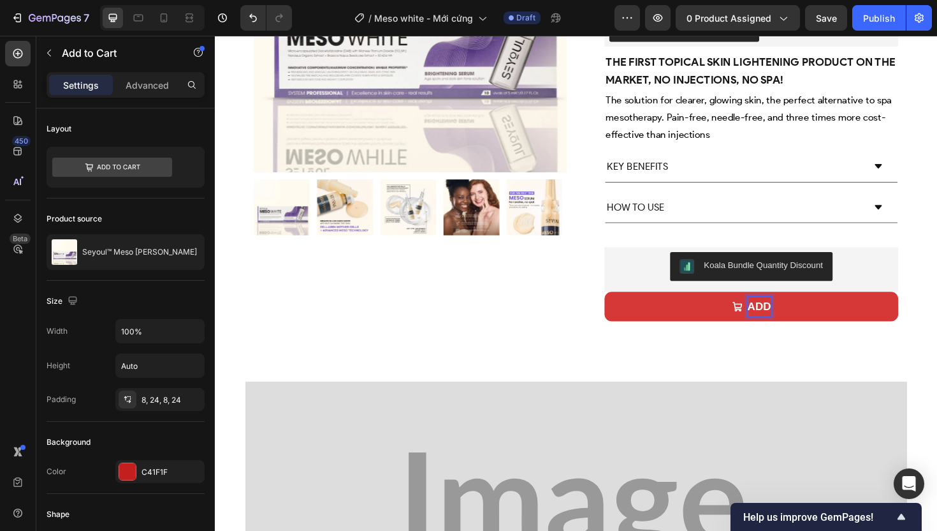
click at [627, 307] on button "ADD" at bounding box center [782, 322] width 311 height 31
click at [627, 307] on button "ADD TO" at bounding box center [782, 322] width 311 height 31
click at [627, 307] on button "ADD TO CART" at bounding box center [782, 322] width 311 height 31
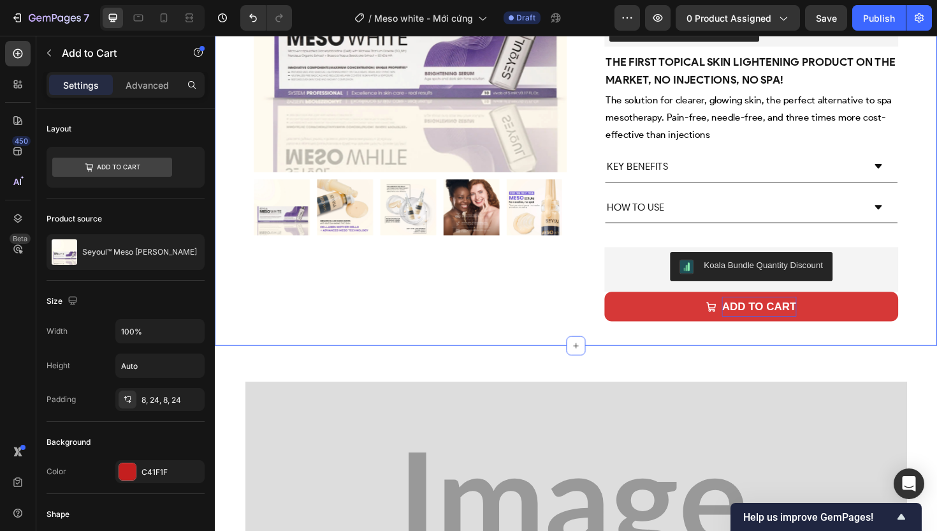
click at [419, 329] on div "Product Images Row Deep whitening Text Block Cell regeneration Text Block Row b…" at bounding box center [597, 91] width 765 height 546
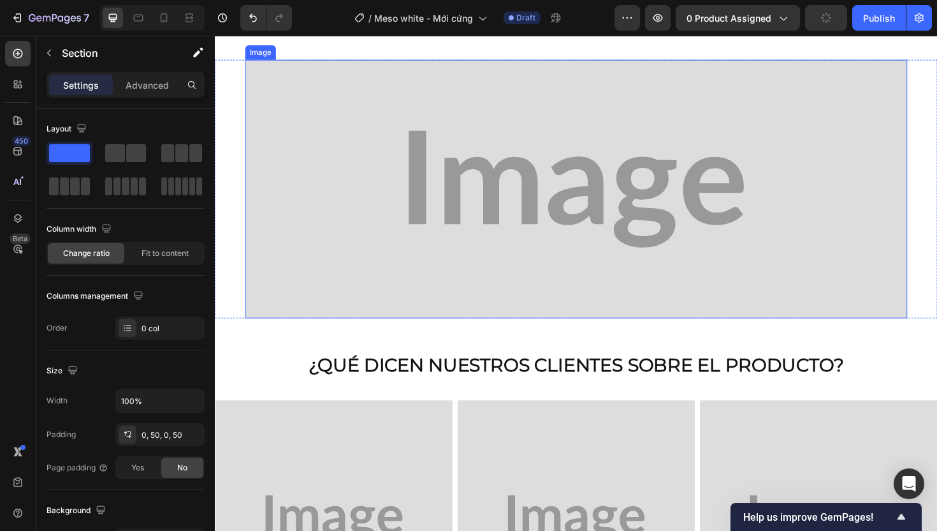
scroll to position [592, 0]
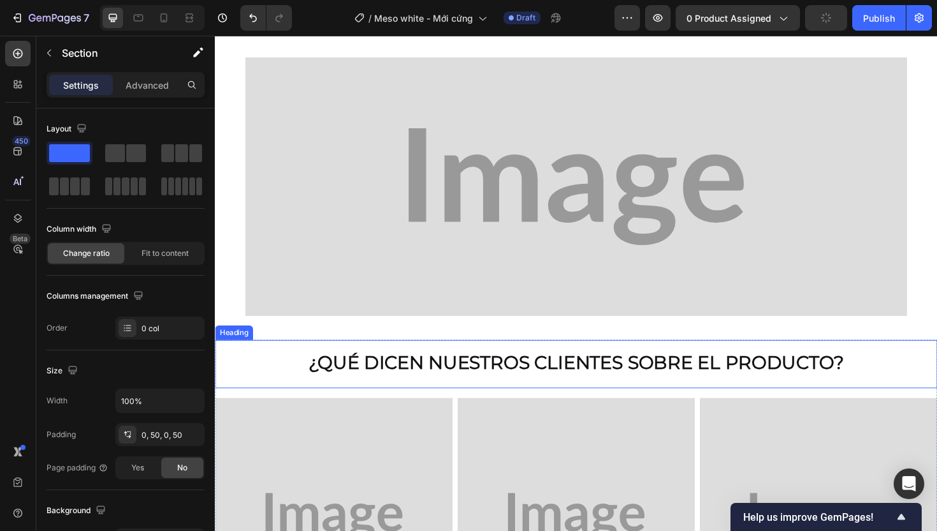
click at [476, 377] on strong "¿Qué dicen nuestros clientes sobre el producto?" at bounding box center [597, 382] width 567 height 24
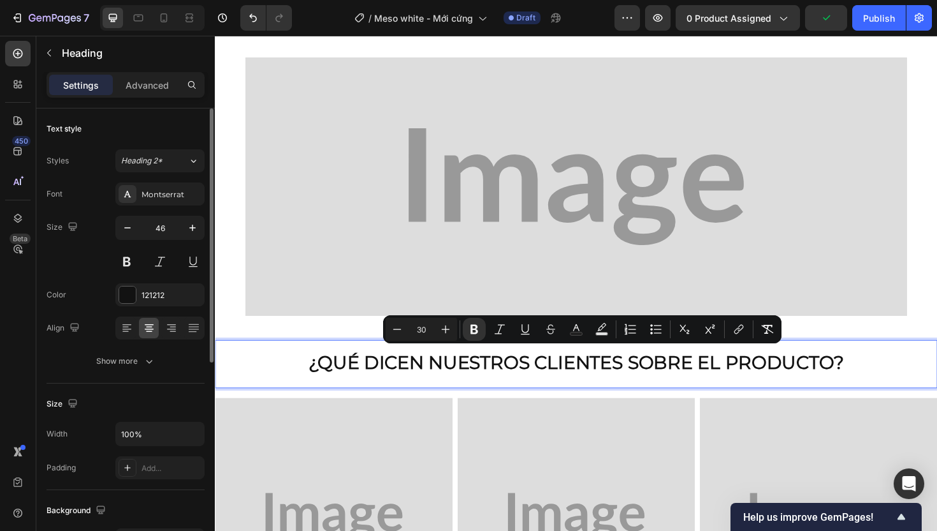
click at [173, 206] on div "Font Montserrat Size 46 Color 121212 Align Show more" at bounding box center [126, 277] width 158 height 190
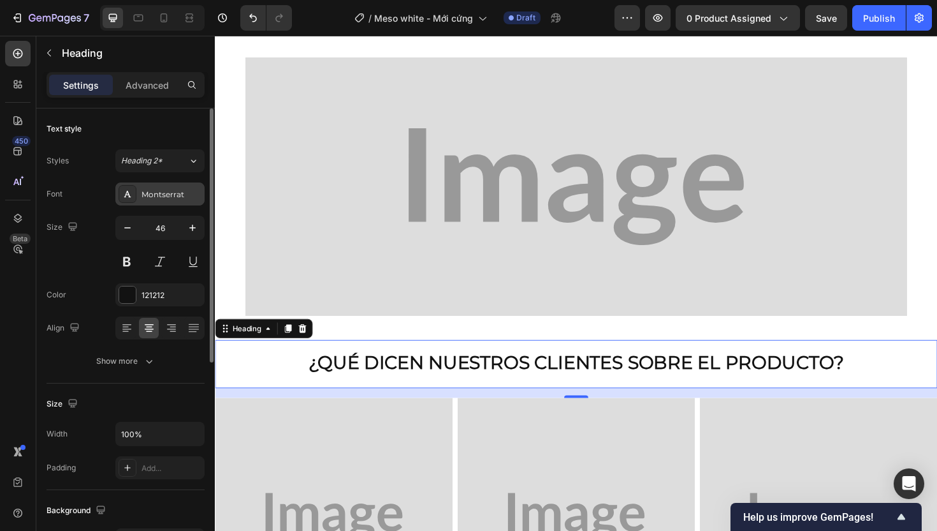
click at [171, 199] on div "Montserrat" at bounding box center [172, 194] width 60 height 11
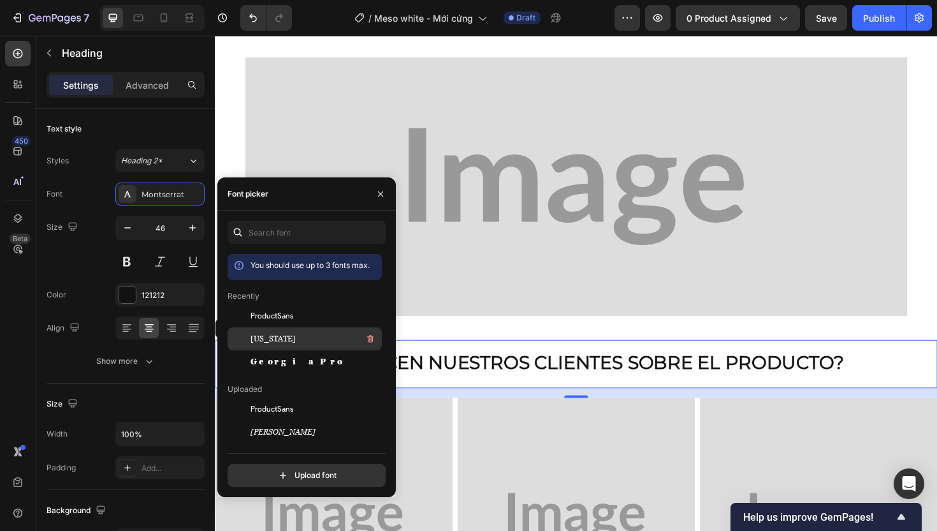
click at [304, 340] on div "[US_STATE]" at bounding box center [315, 338] width 129 height 15
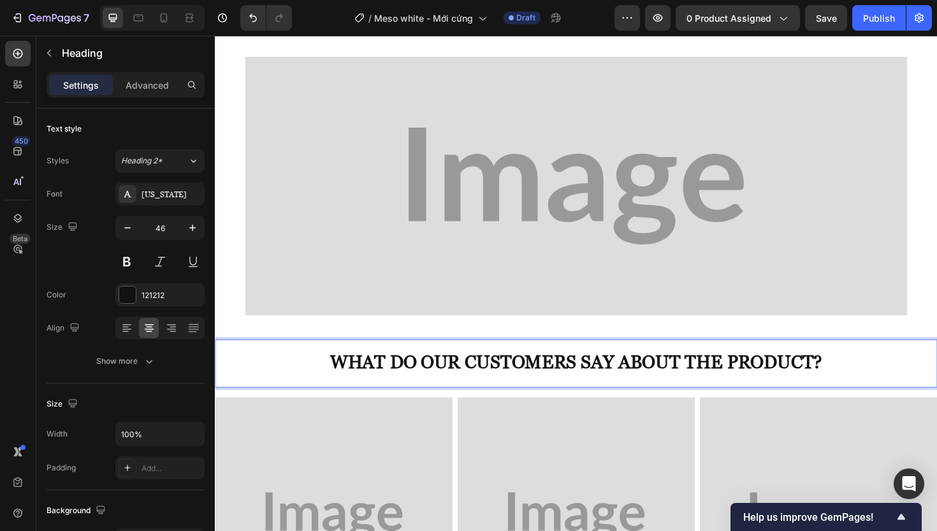
scroll to position [696, 0]
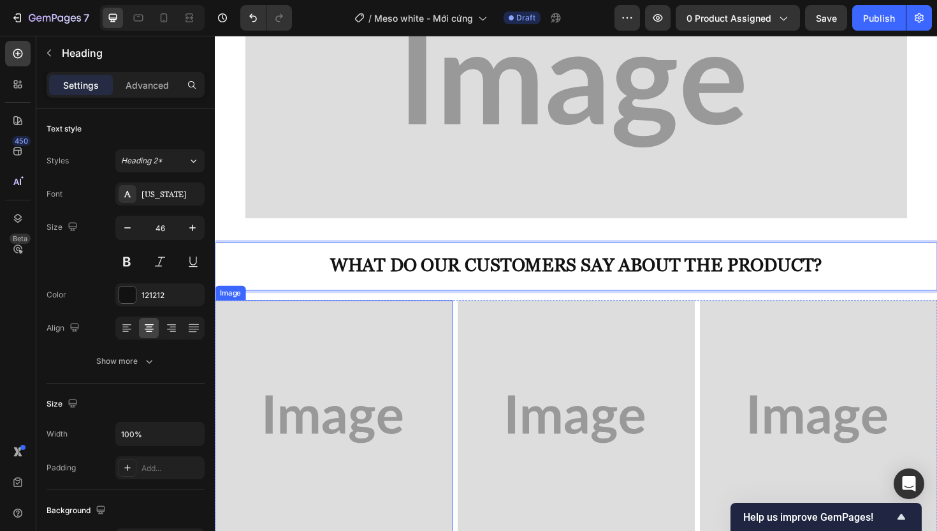
click at [414, 364] on img at bounding box center [341, 442] width 252 height 252
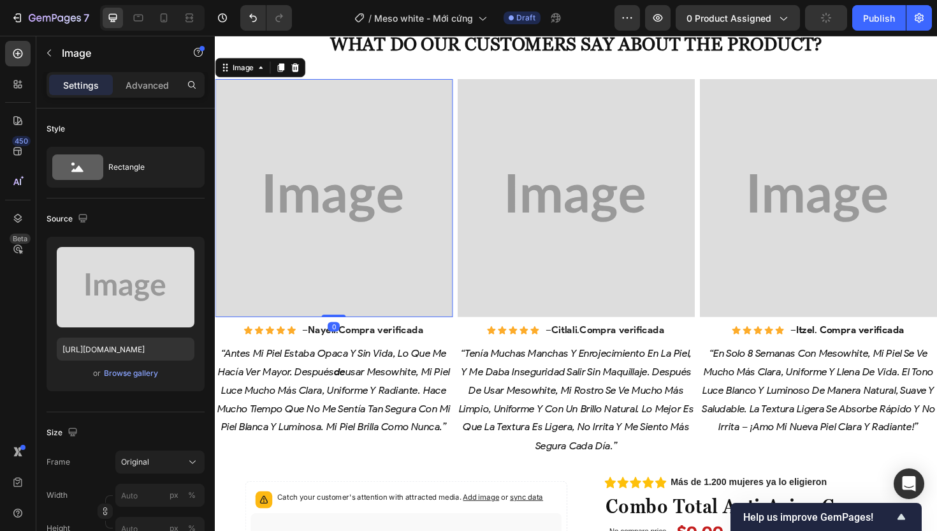
scroll to position [953, 0]
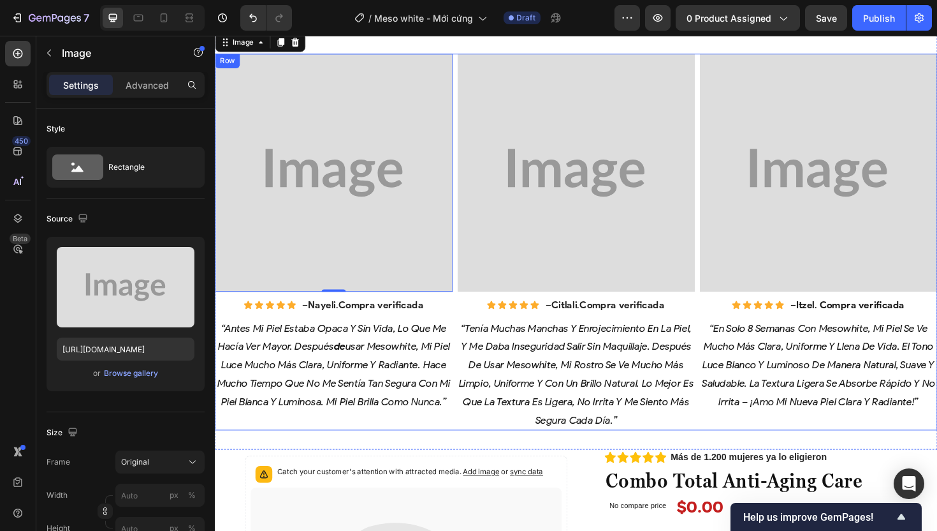
click at [374, 327] on div "Image 0 Icon Icon Icon Icon Icon Icon List – [PERSON_NAME] . Compra verificada …" at bounding box center [341, 254] width 252 height 399
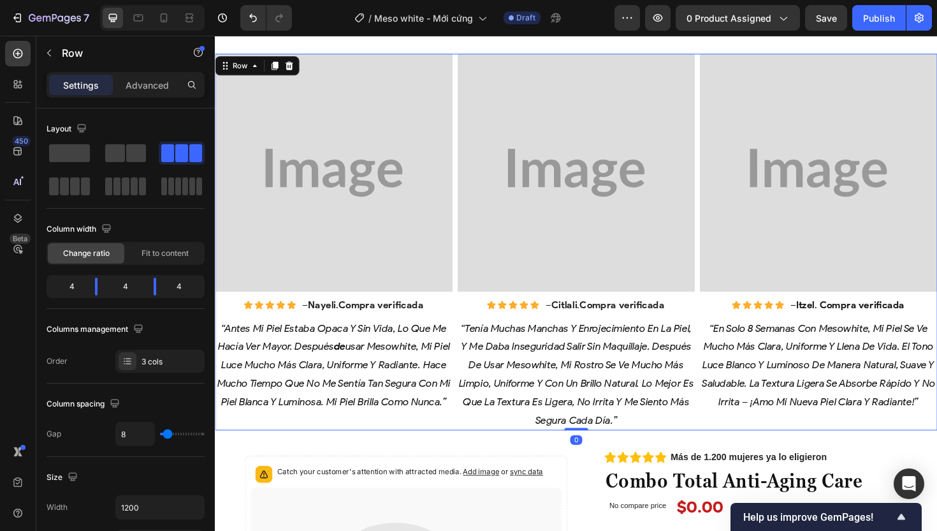
click at [375, 319] on strong "Compra verificada" at bounding box center [391, 320] width 90 height 12
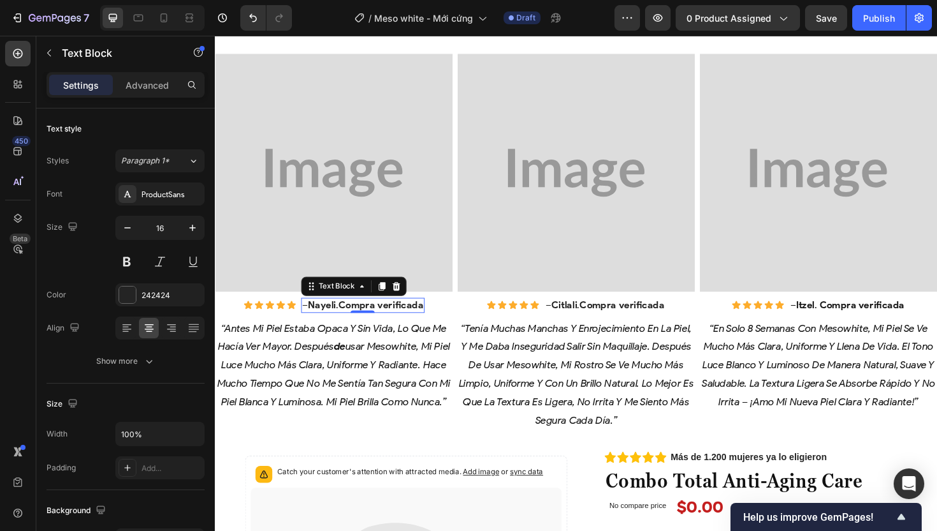
click at [375, 319] on strong "Compra verificada" at bounding box center [391, 320] width 90 height 12
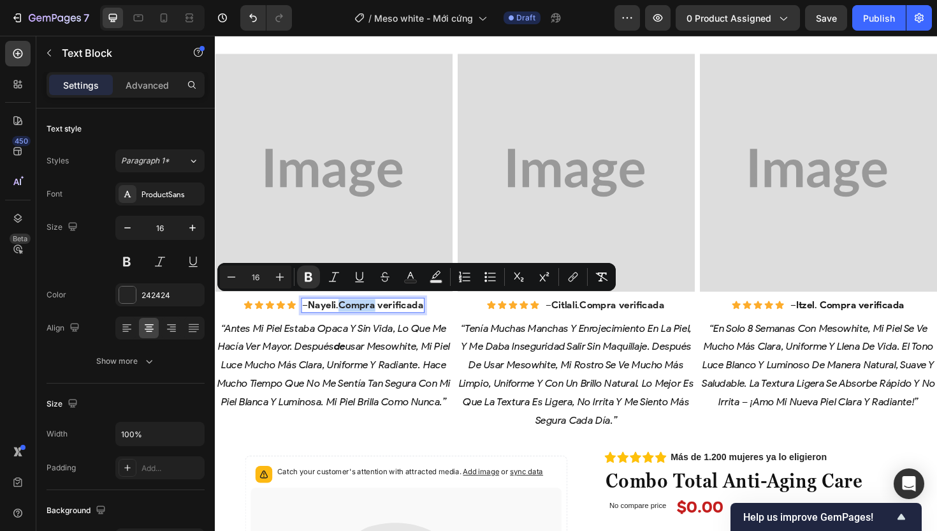
click at [351, 316] on strong "Compra verificada" at bounding box center [391, 320] width 90 height 12
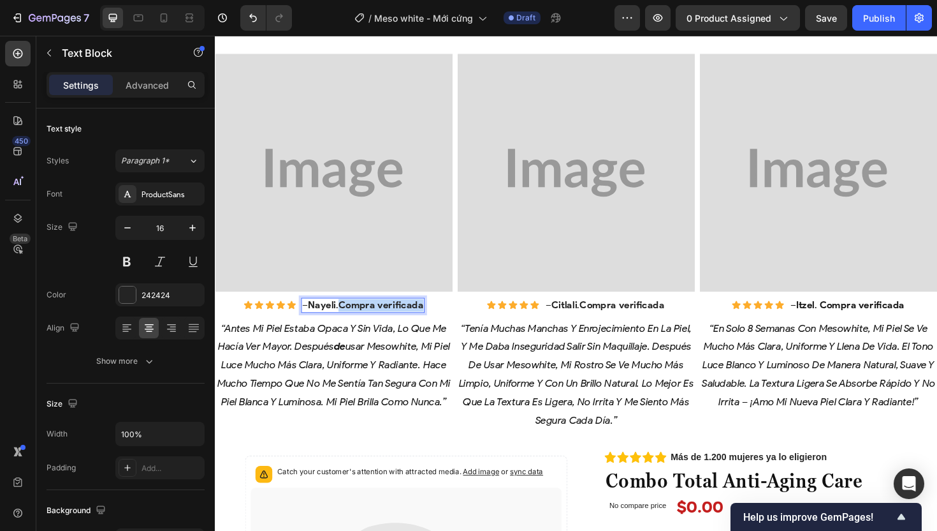
drag, startPoint x: 346, startPoint y: 316, endPoint x: 432, endPoint y: 318, distance: 85.5
click at [432, 318] on p "– [PERSON_NAME] . Compra verificada" at bounding box center [371, 320] width 128 height 13
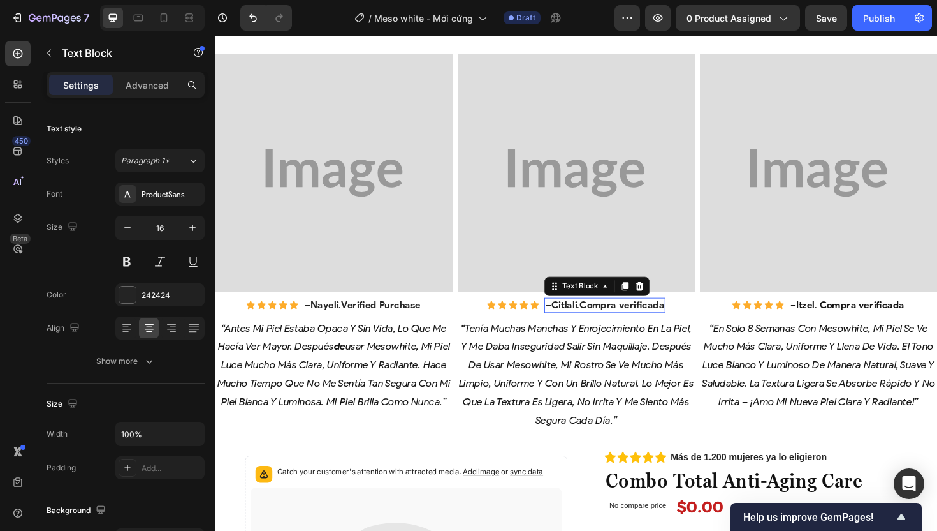
click at [665, 314] on strong "Compra verificada" at bounding box center [646, 320] width 90 height 12
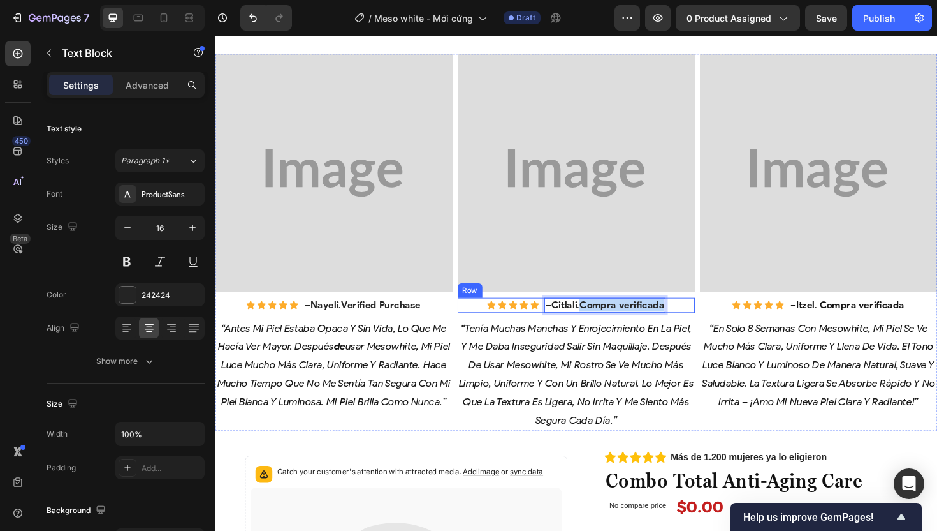
drag, startPoint x: 601, startPoint y: 316, endPoint x: 699, endPoint y: 318, distance: 98.2
click at [699, 318] on div "Icon Icon Icon Icon Icon Icon List – [PERSON_NAME] . Compra verificada Text Blo…" at bounding box center [598, 321] width 252 height 16
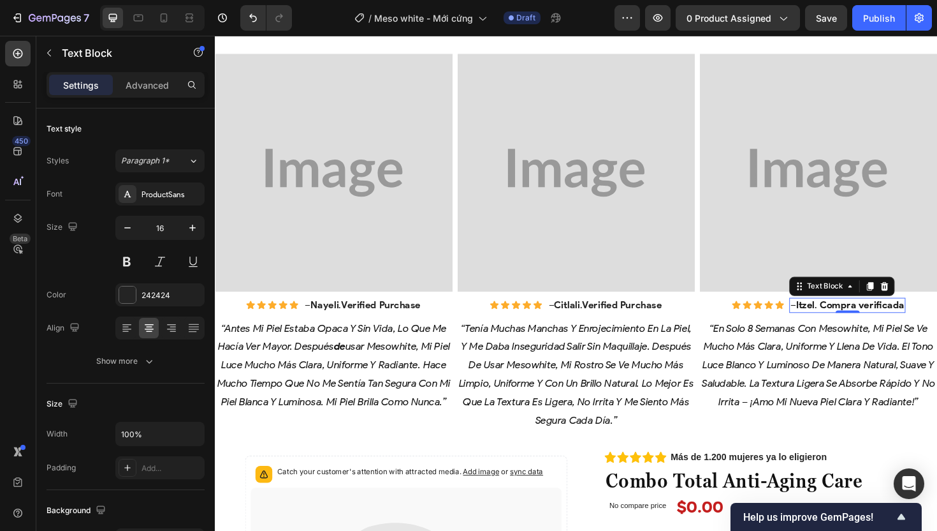
click at [855, 314] on strong "Compra verificada" at bounding box center [900, 320] width 90 height 12
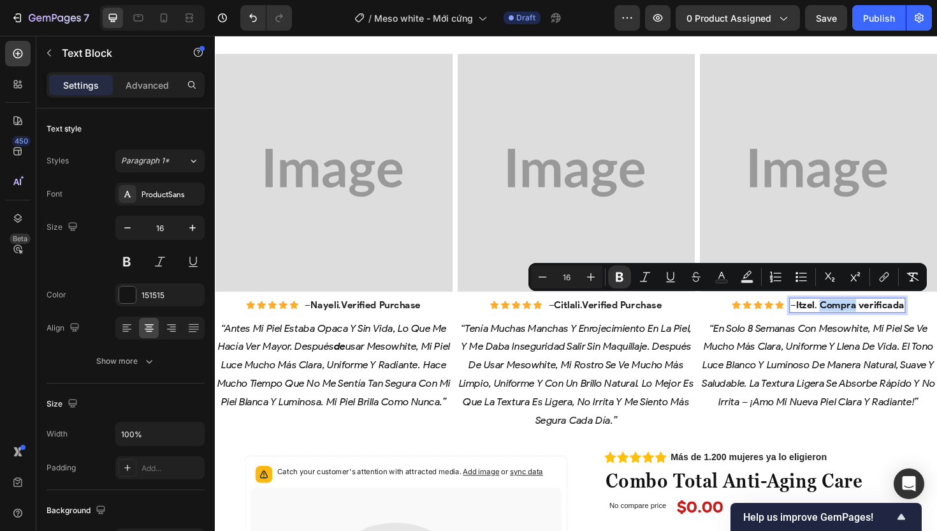
click at [855, 315] on strong "Compra verificada" at bounding box center [900, 320] width 90 height 12
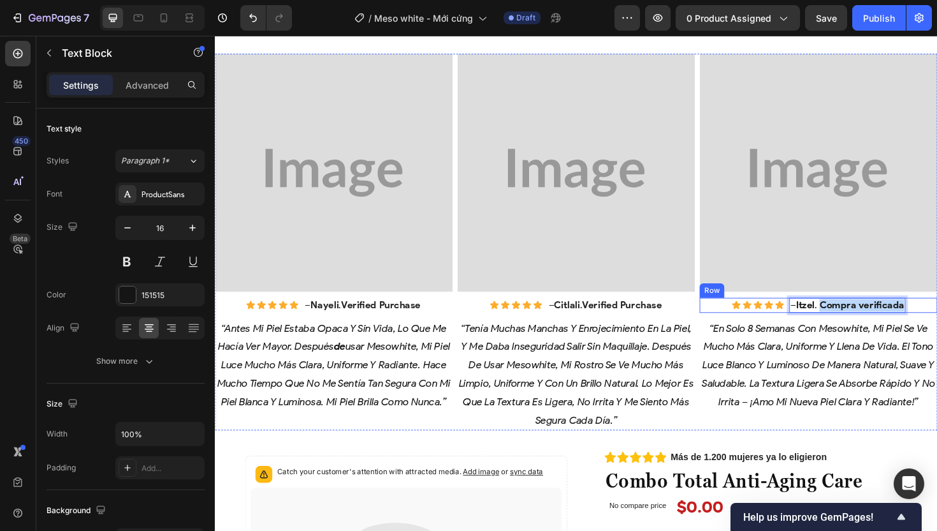
drag, startPoint x: 852, startPoint y: 316, endPoint x: 948, endPoint y: 317, distance: 95.7
click at [937, 317] on div "Icon Icon Icon Icon Icon Icon List – [PERSON_NAME] . Compra verificada Text Blo…" at bounding box center [854, 321] width 252 height 16
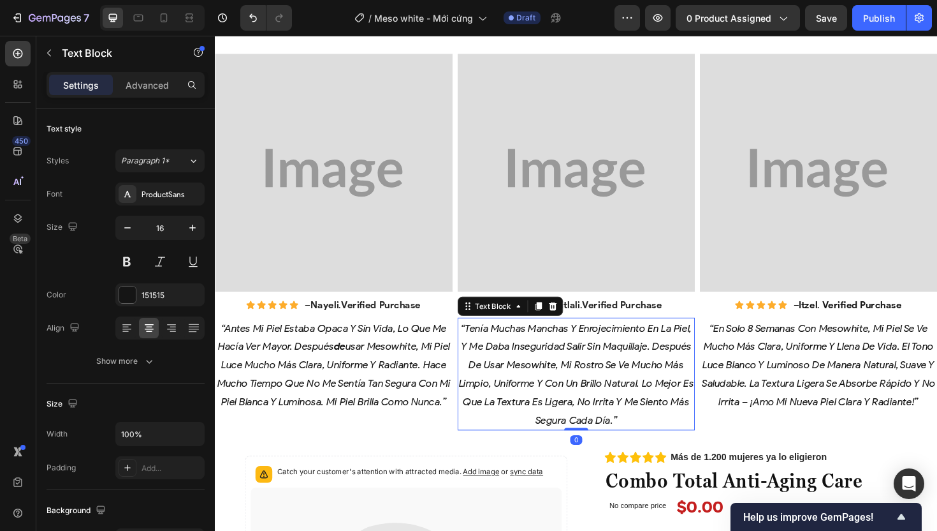
click at [660, 388] on p "“tenía muchas manchas y enrojecimiento en la piel, y me daba inseguridad salir …" at bounding box center [597, 393] width 249 height 117
click at [323, 362] on p "“antes mi piel estaba opaca y sin vida, lo que me hacía ver mayor. después de u…" at bounding box center [340, 384] width 249 height 98
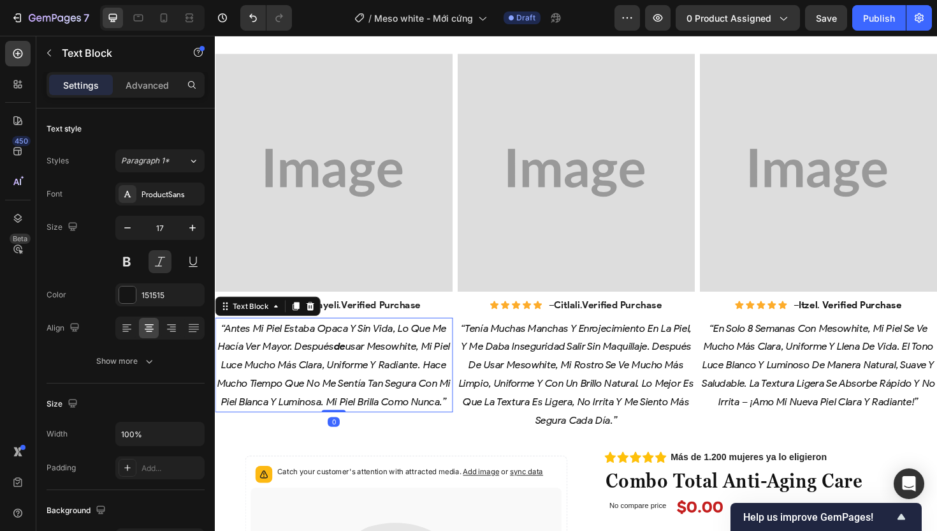
click at [323, 362] on p "“antes mi piel estaba opaca y sin vida, lo que me hacía ver mayor. después de u…" at bounding box center [340, 384] width 249 height 98
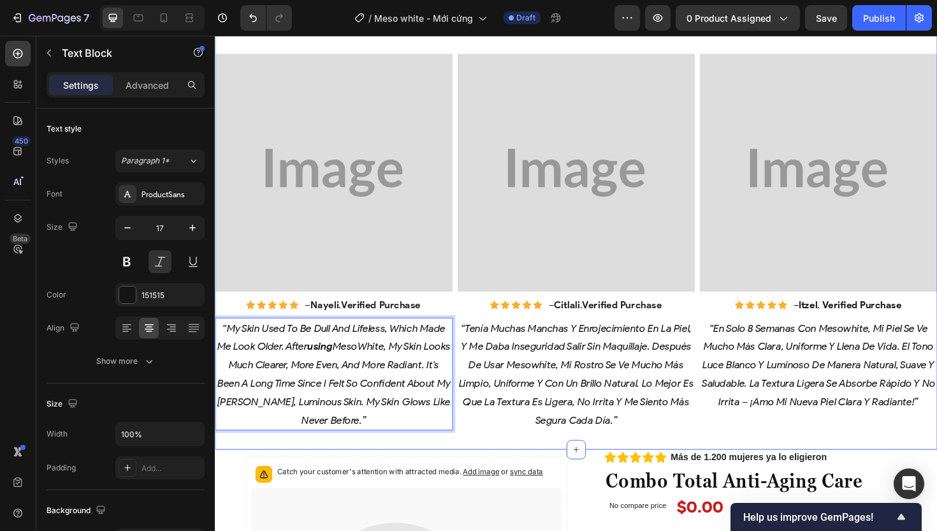
click at [581, 403] on p "“tenía muchas manchas y enrojecimiento en la piel, y me daba inseguridad salir …" at bounding box center [597, 393] width 249 height 117
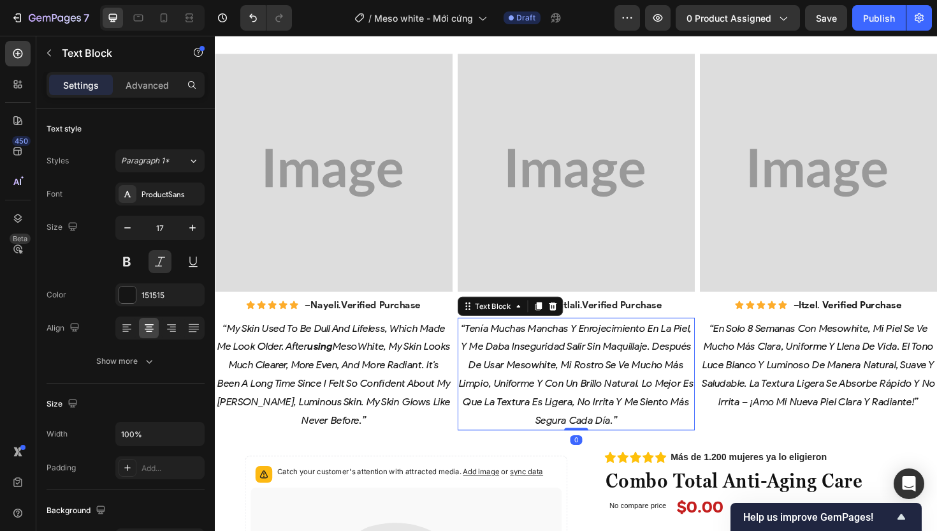
click at [581, 403] on p "“tenía muchas manchas y enrojecimiento en la piel, y me daba inseguridad salir …" at bounding box center [597, 393] width 249 height 117
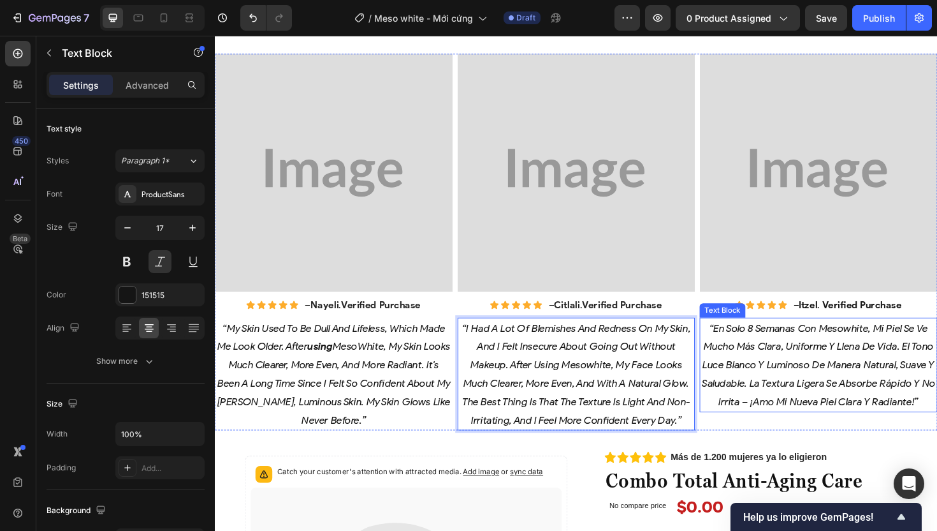
click at [849, 391] on p "“en solo 8 semanas con mesowhite, mi piel se ve mucho más clara, uniforme y lle…" at bounding box center [853, 384] width 249 height 98
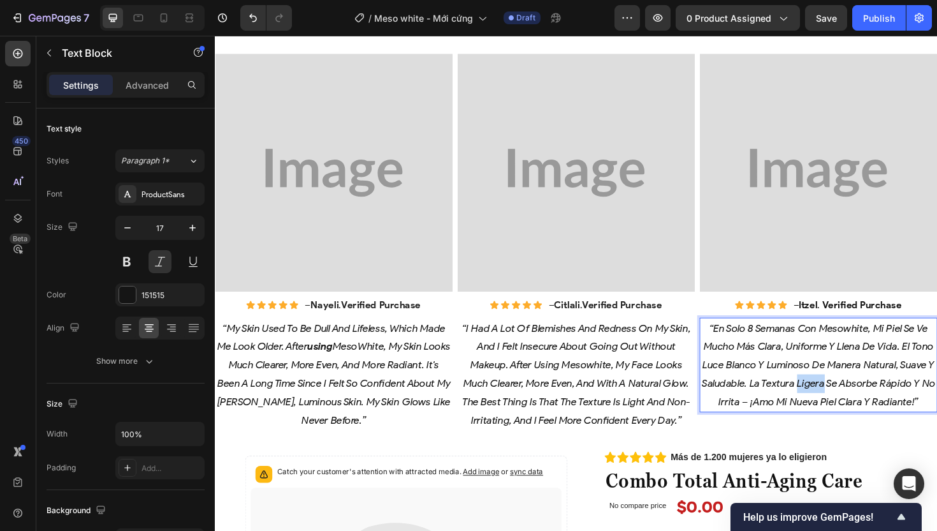
click at [849, 391] on p "“en solo 8 semanas con mesowhite, mi piel se ve mucho más clara, uniforme y lle…" at bounding box center [853, 384] width 249 height 98
